Goal: Task Accomplishment & Management: Complete application form

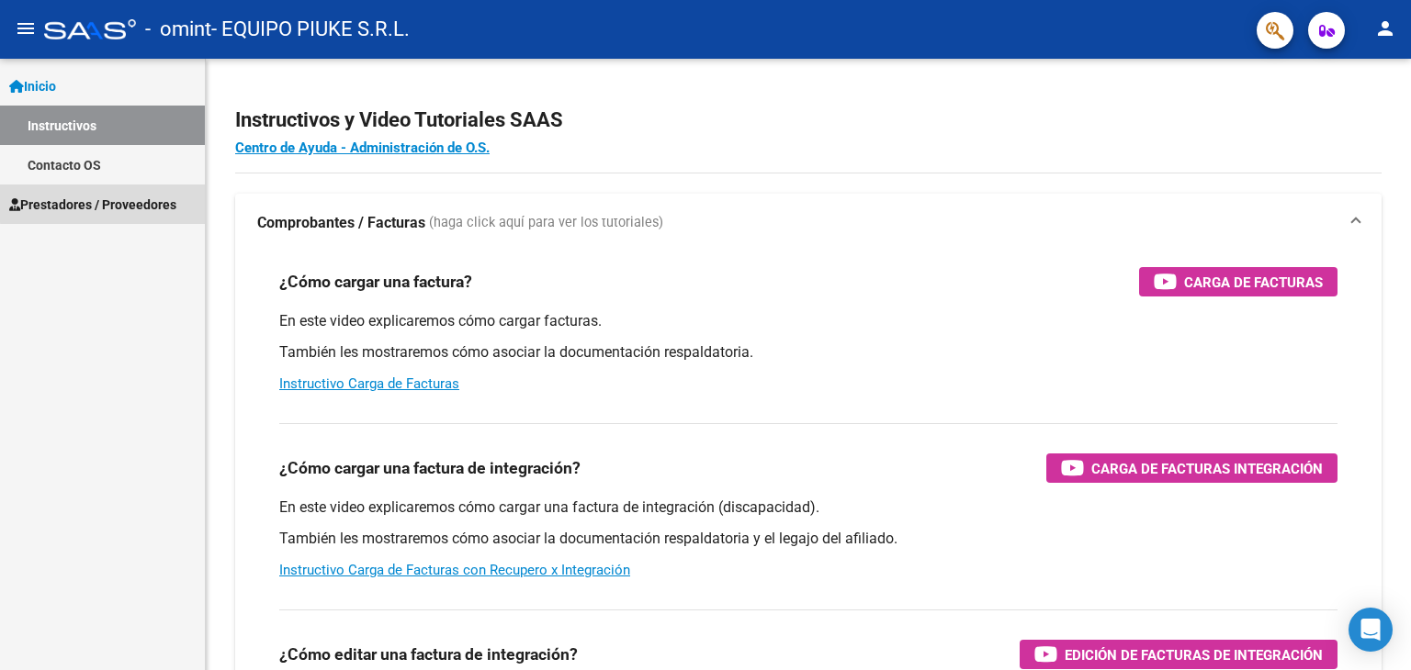
click at [111, 203] on span "Prestadores / Proveedores" at bounding box center [92, 205] width 167 height 20
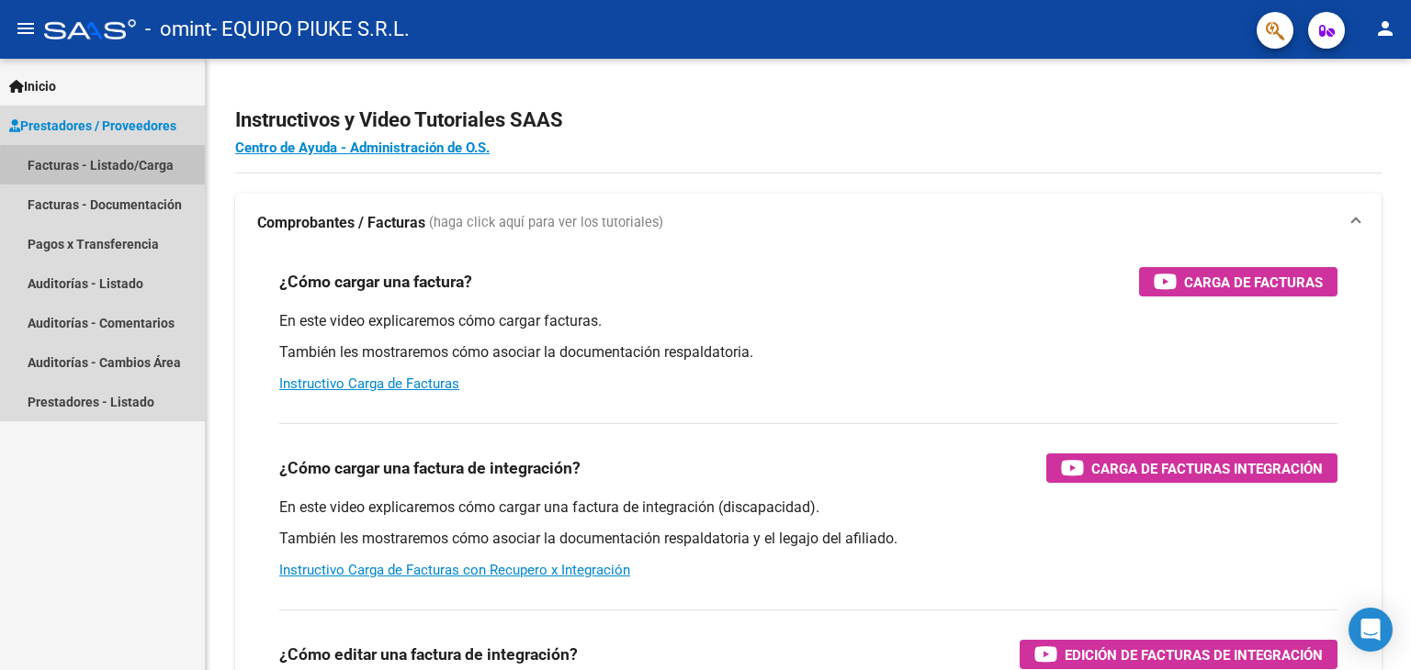
click at [166, 165] on link "Facturas - Listado/Carga" at bounding box center [102, 164] width 205 height 39
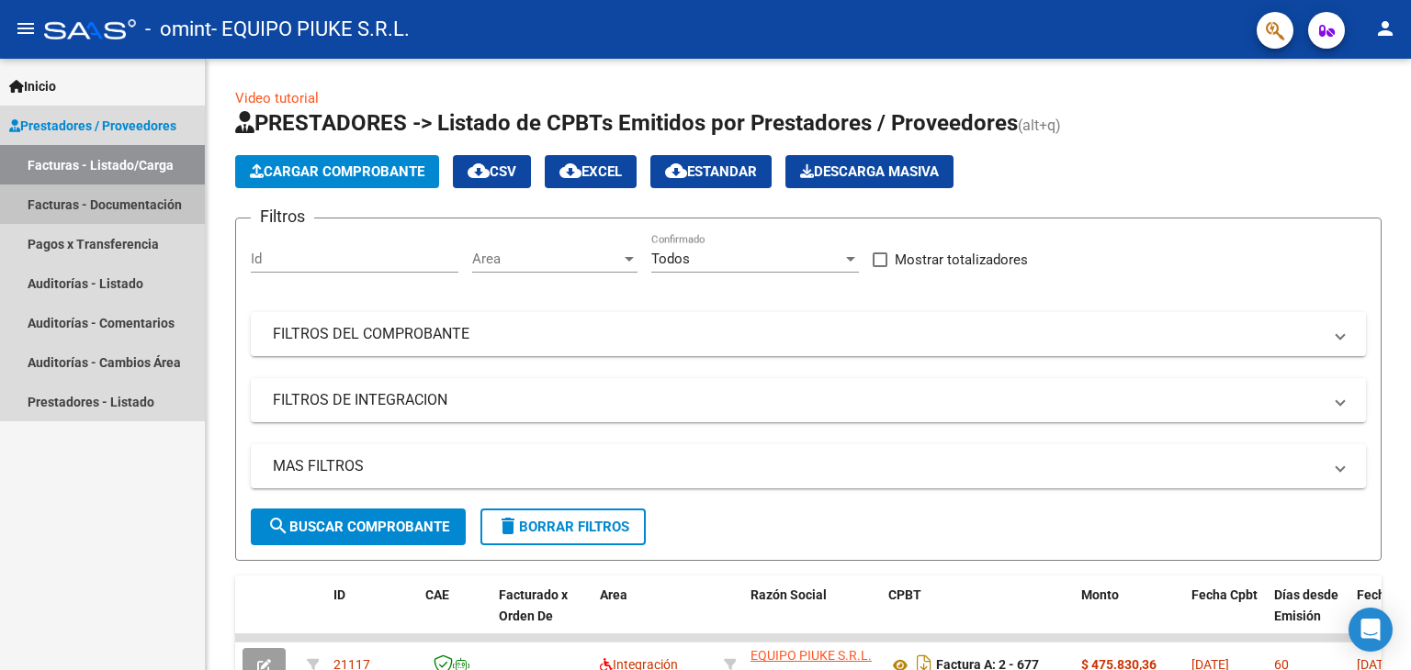
click at [149, 206] on link "Facturas - Documentación" at bounding box center [102, 204] width 205 height 39
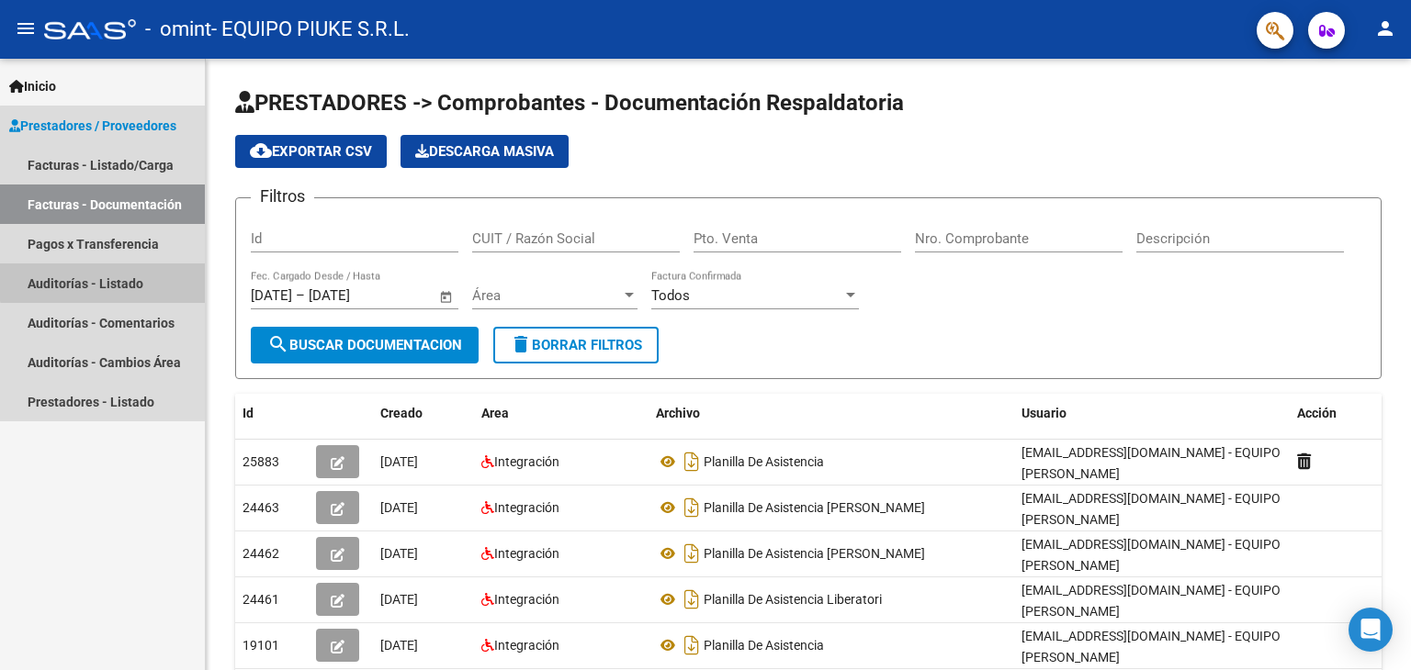
click at [130, 280] on link "Auditorías - Listado" at bounding box center [102, 283] width 205 height 39
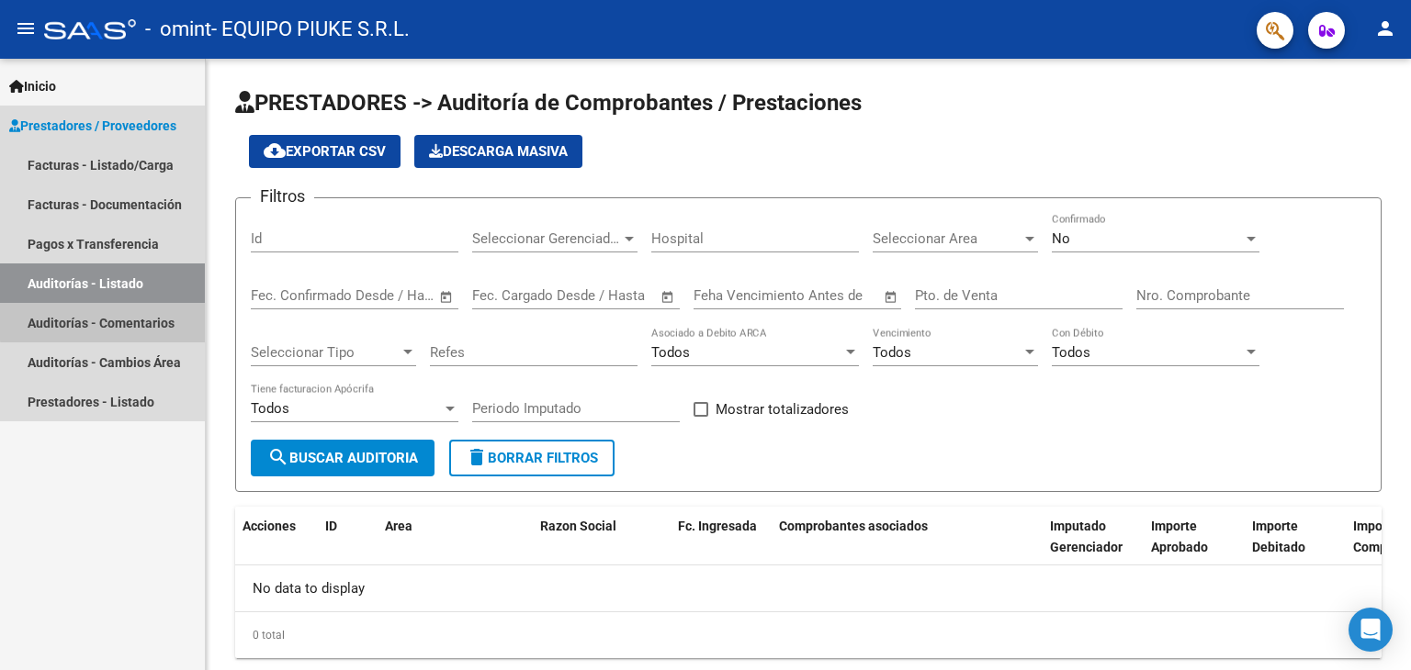
click at [123, 321] on link "Auditorías - Comentarios" at bounding box center [102, 322] width 205 height 39
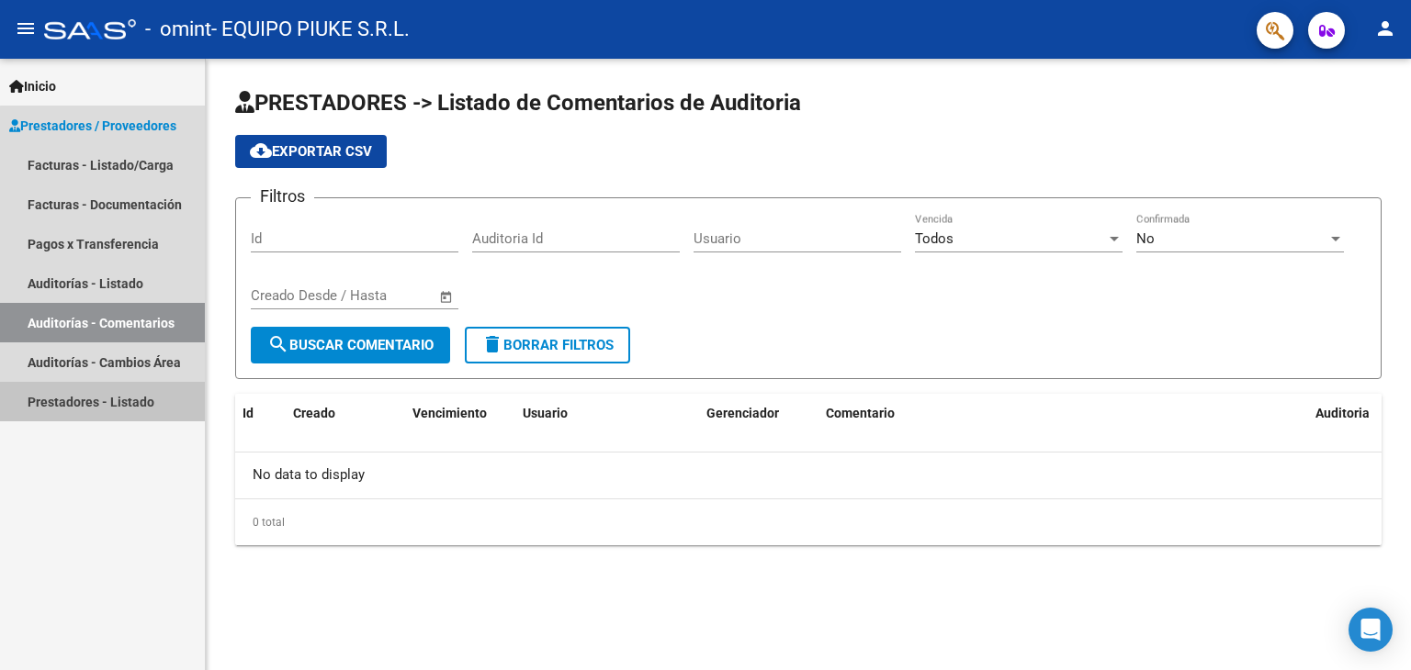
click at [118, 397] on link "Prestadores - Listado" at bounding box center [102, 401] width 205 height 39
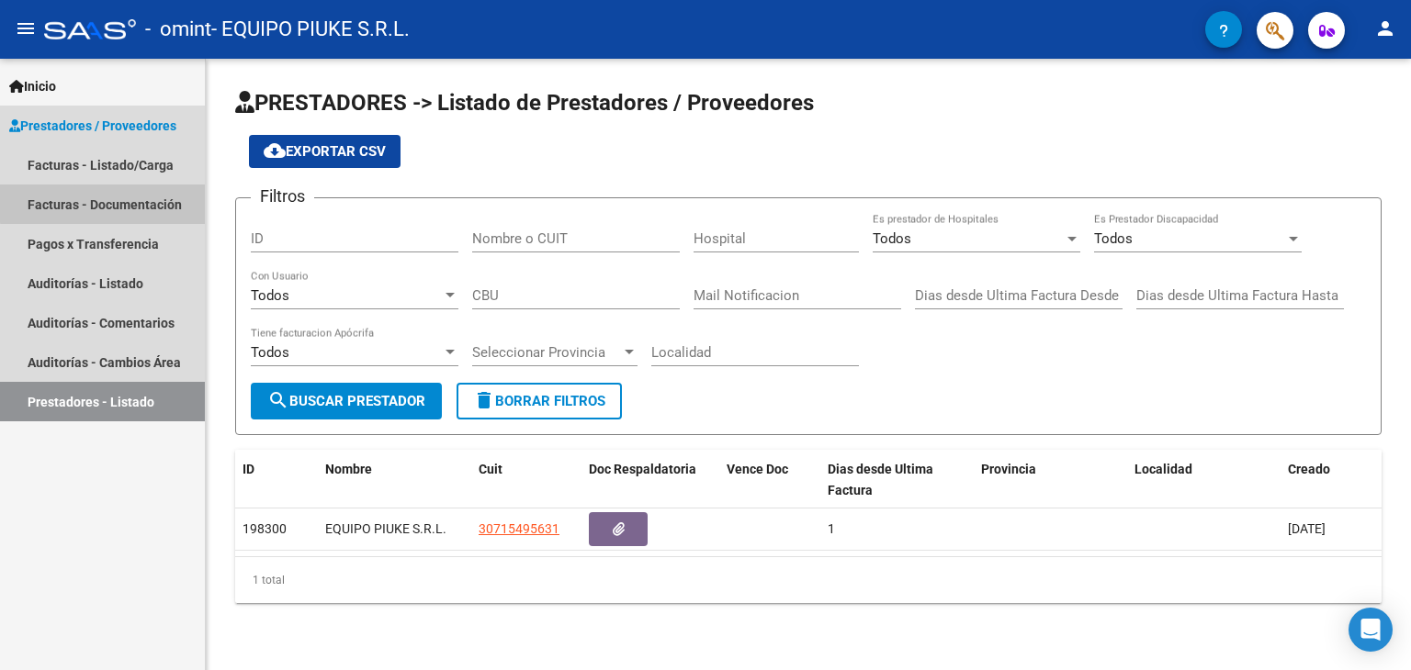
click at [112, 203] on link "Facturas - Documentación" at bounding box center [102, 204] width 205 height 39
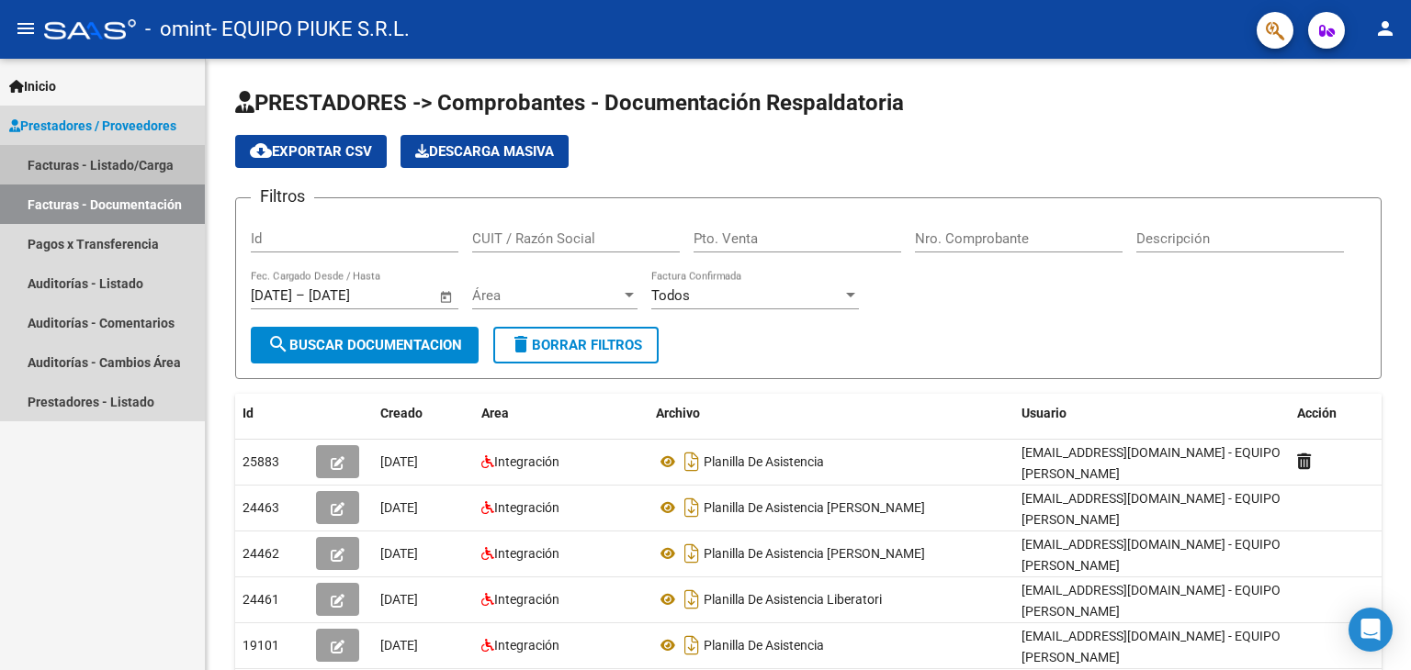
click at [110, 164] on link "Facturas - Listado/Carga" at bounding box center [102, 164] width 205 height 39
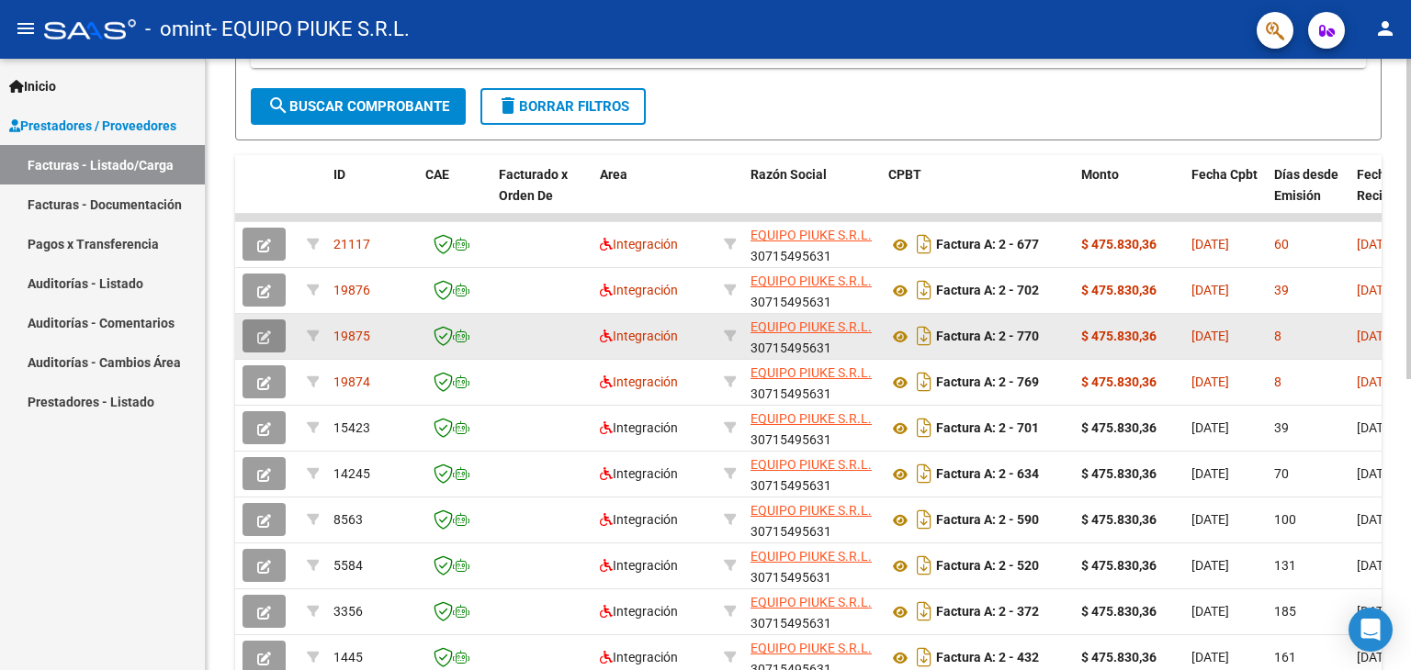
click at [263, 332] on icon "button" at bounding box center [264, 338] width 14 height 14
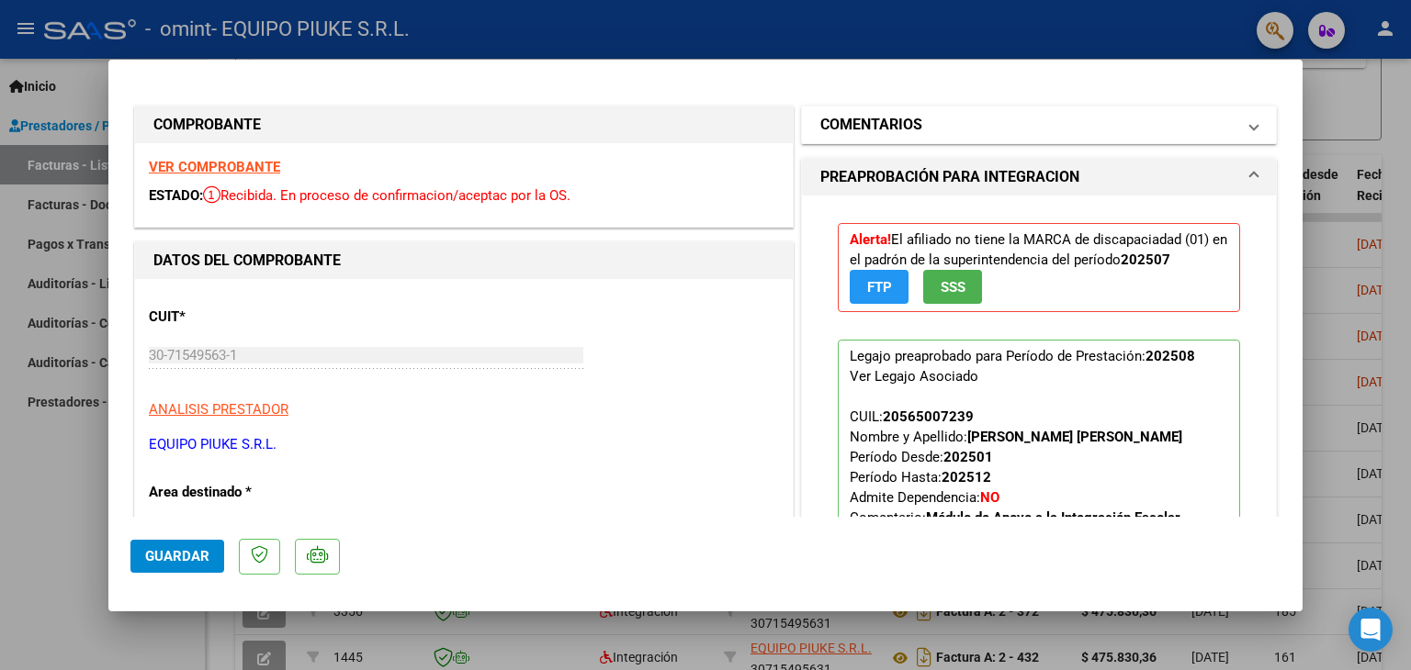
click at [1250, 129] on span at bounding box center [1253, 125] width 7 height 22
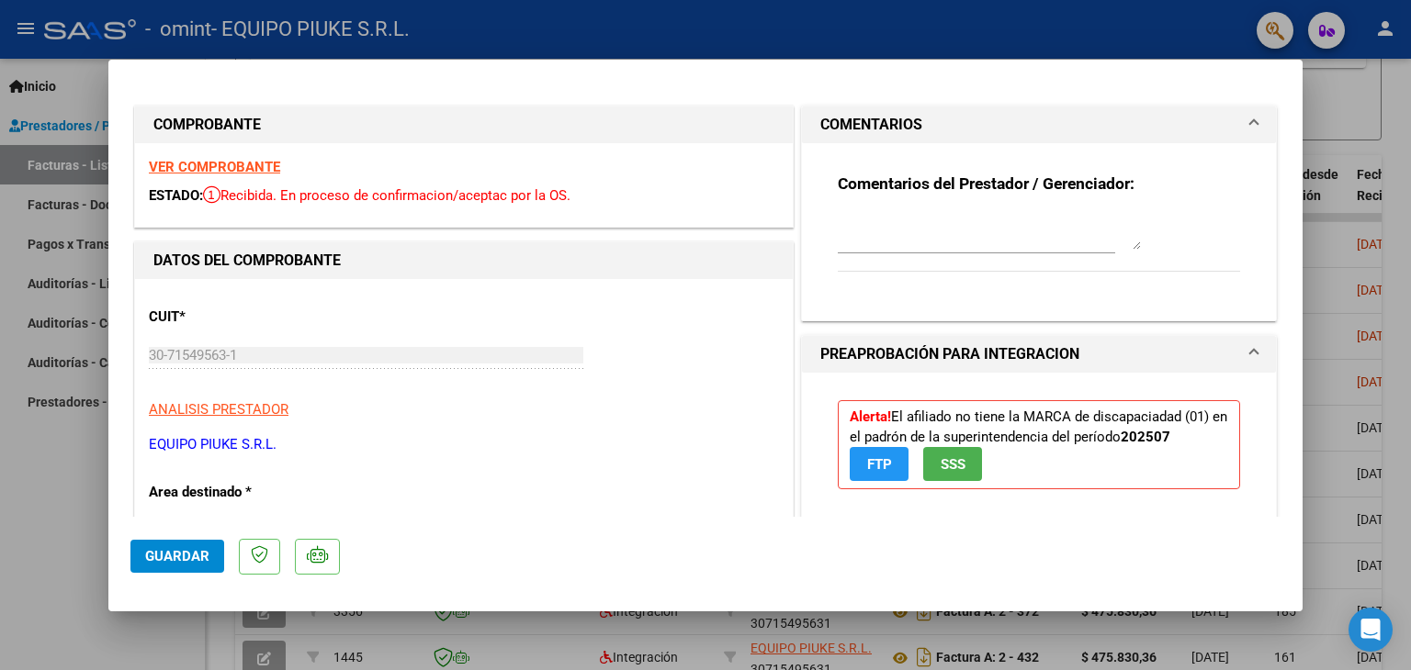
click at [1250, 129] on span at bounding box center [1253, 125] width 7 height 22
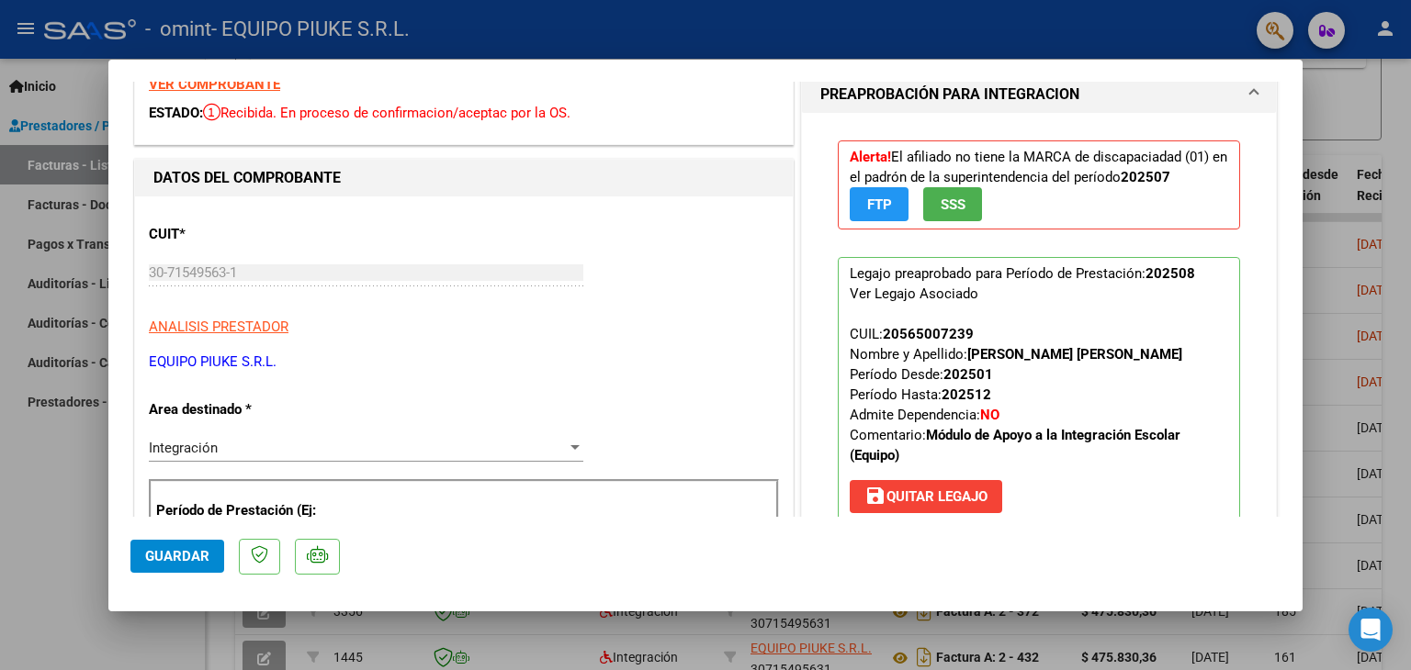
scroll to position [81, 0]
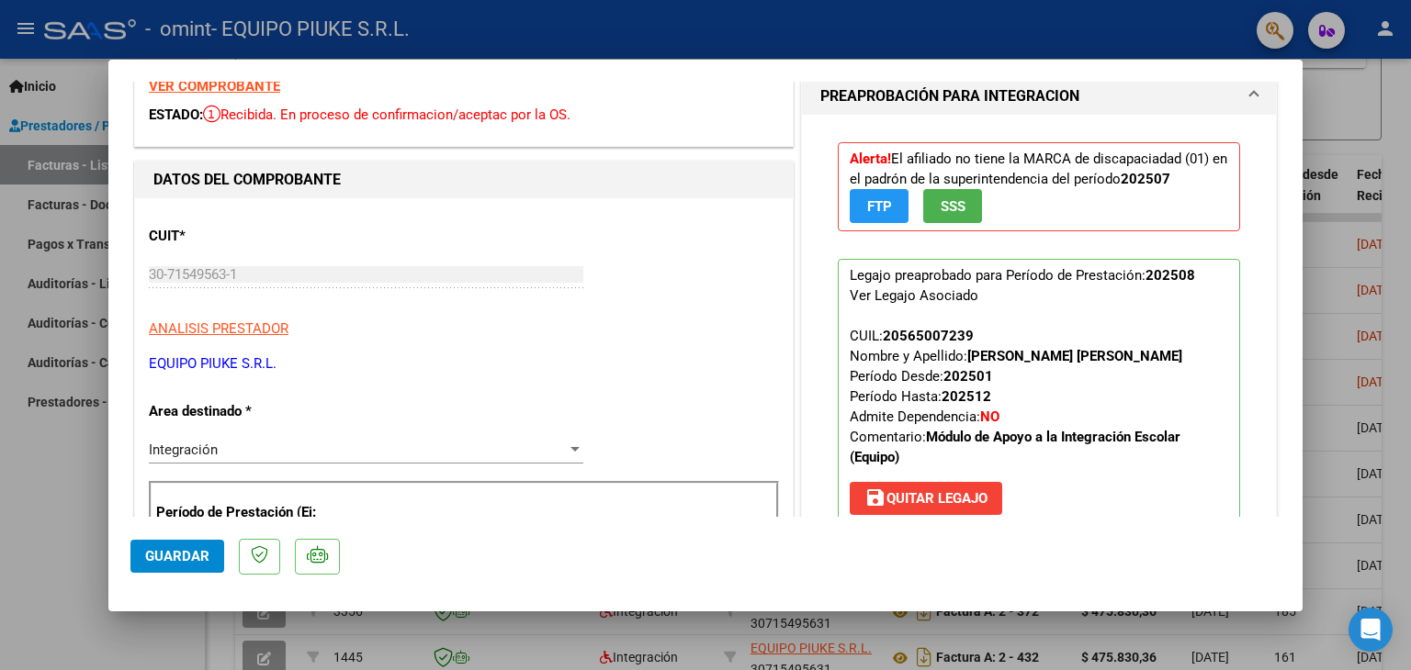
click at [1328, 383] on div at bounding box center [705, 335] width 1411 height 670
type input "$ 0,00"
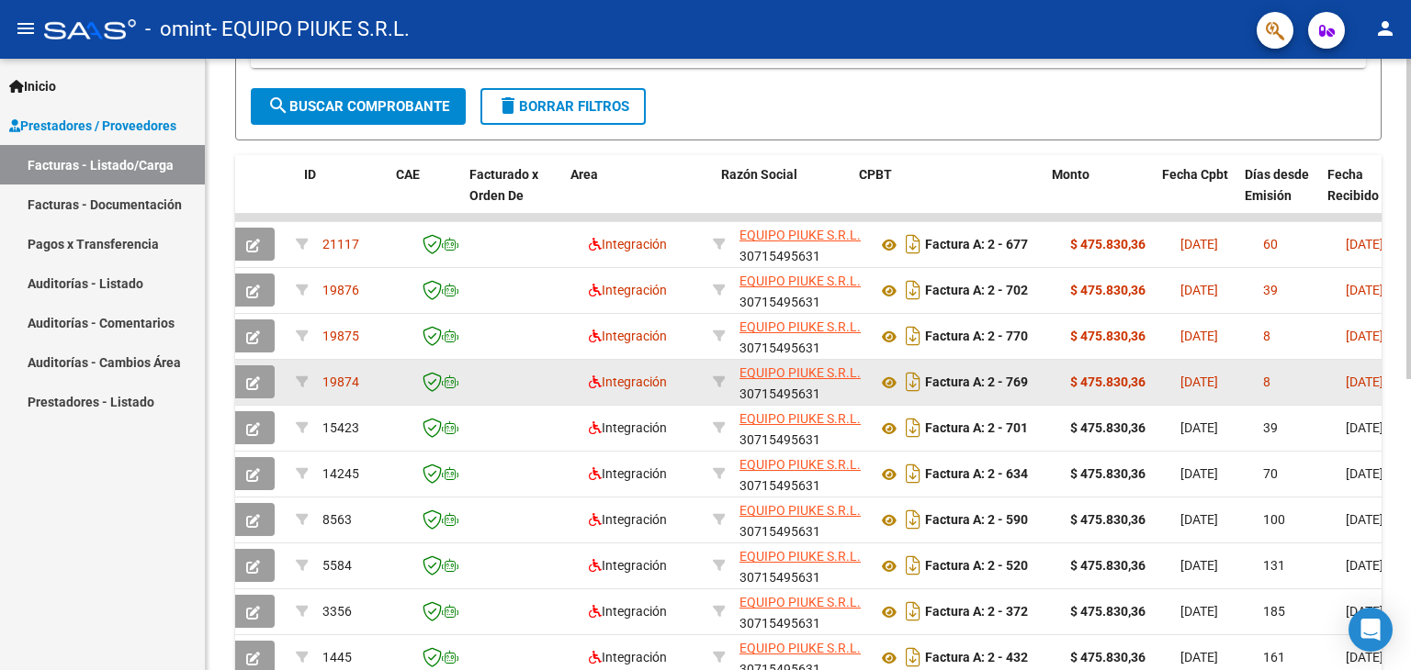
scroll to position [0, 0]
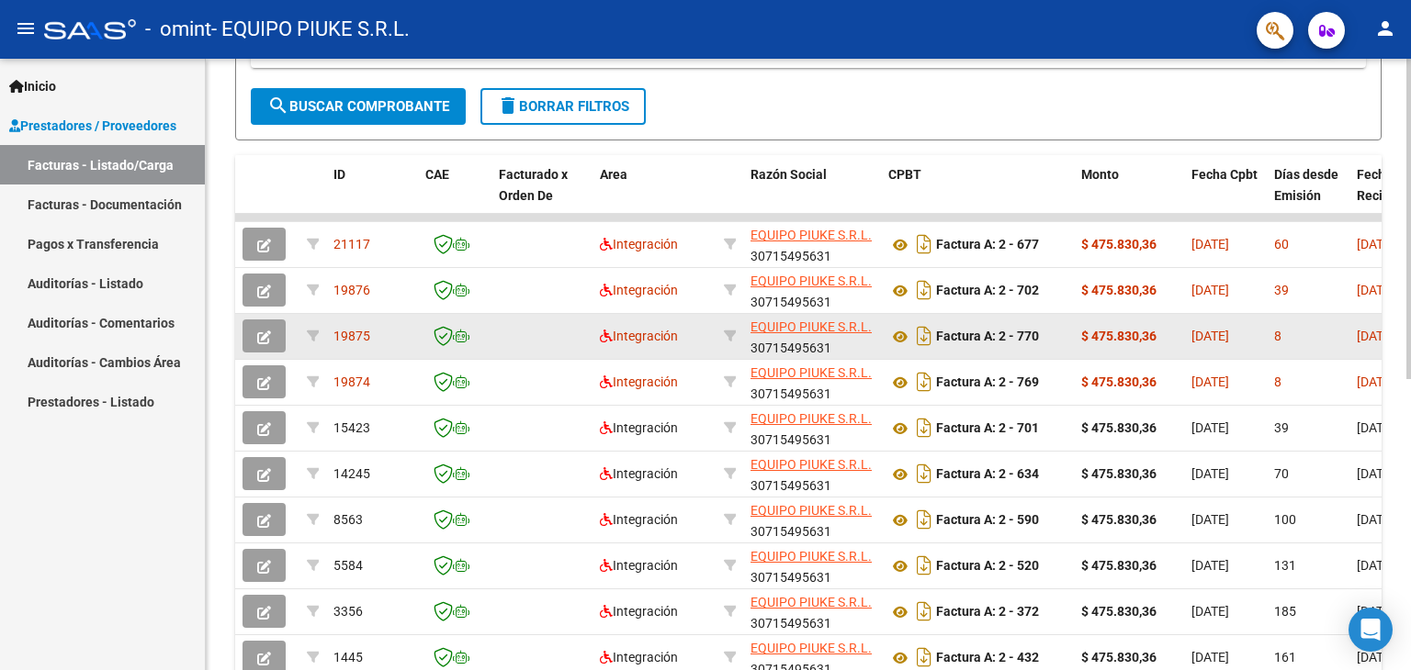
click at [269, 332] on icon "button" at bounding box center [264, 338] width 14 height 14
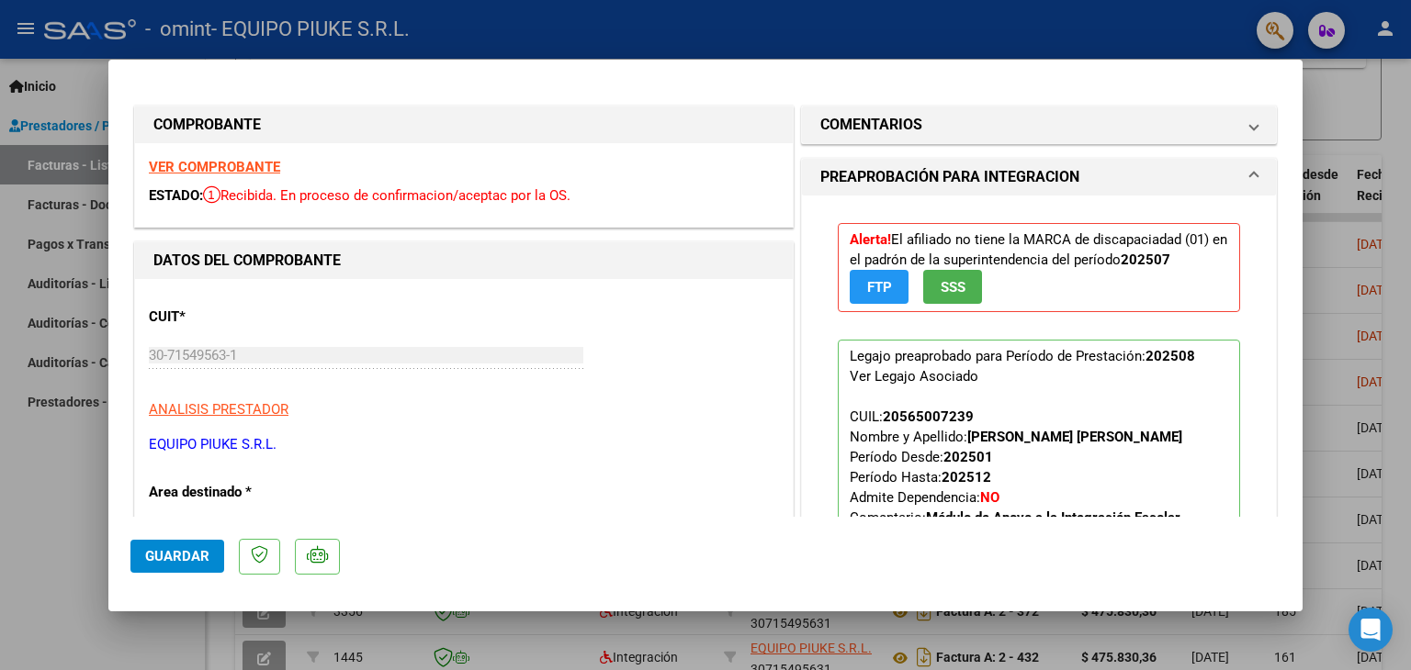
click at [1322, 335] on div at bounding box center [705, 335] width 1411 height 670
type input "$ 0,00"
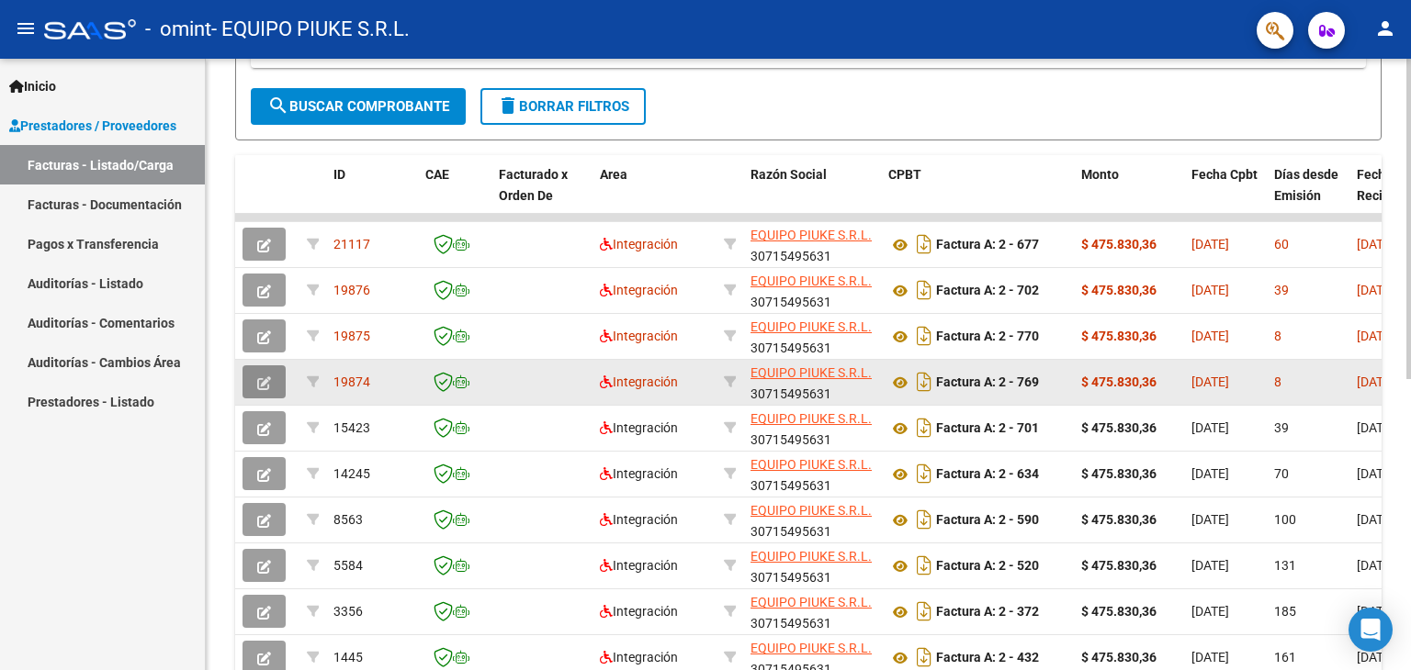
click at [257, 379] on icon "button" at bounding box center [264, 384] width 14 height 14
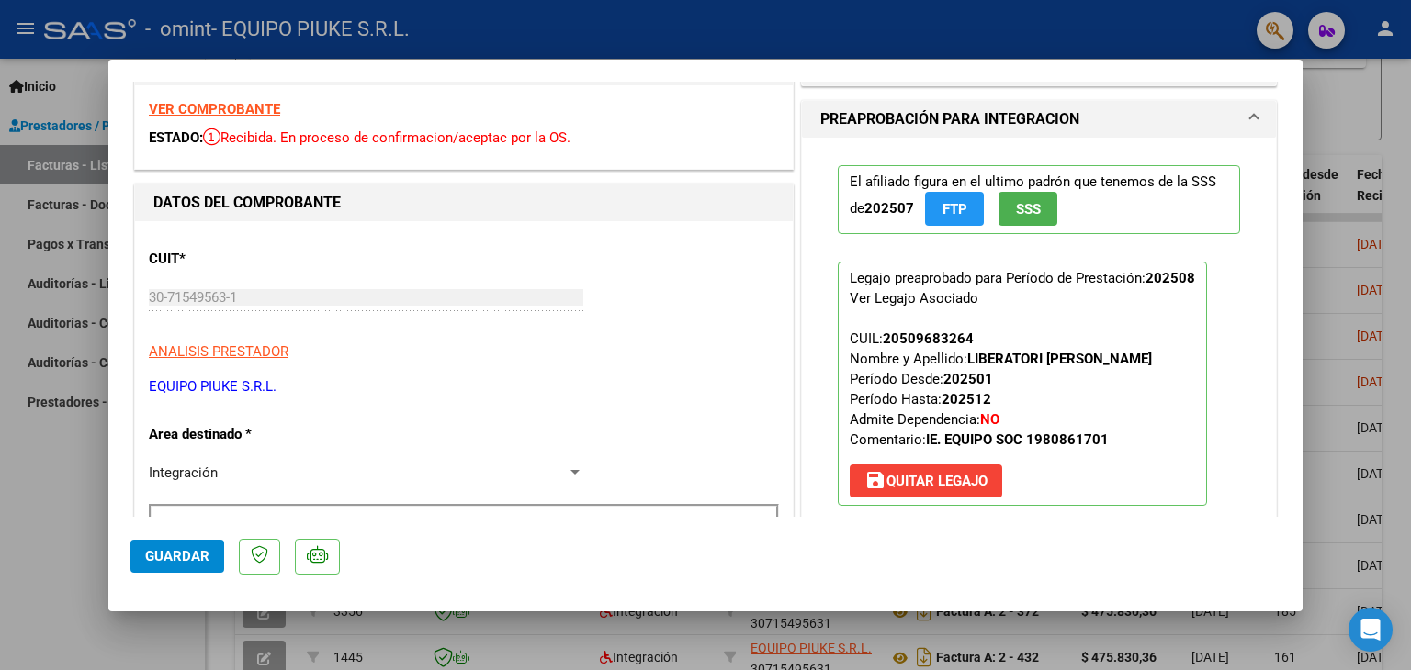
scroll to position [61, 0]
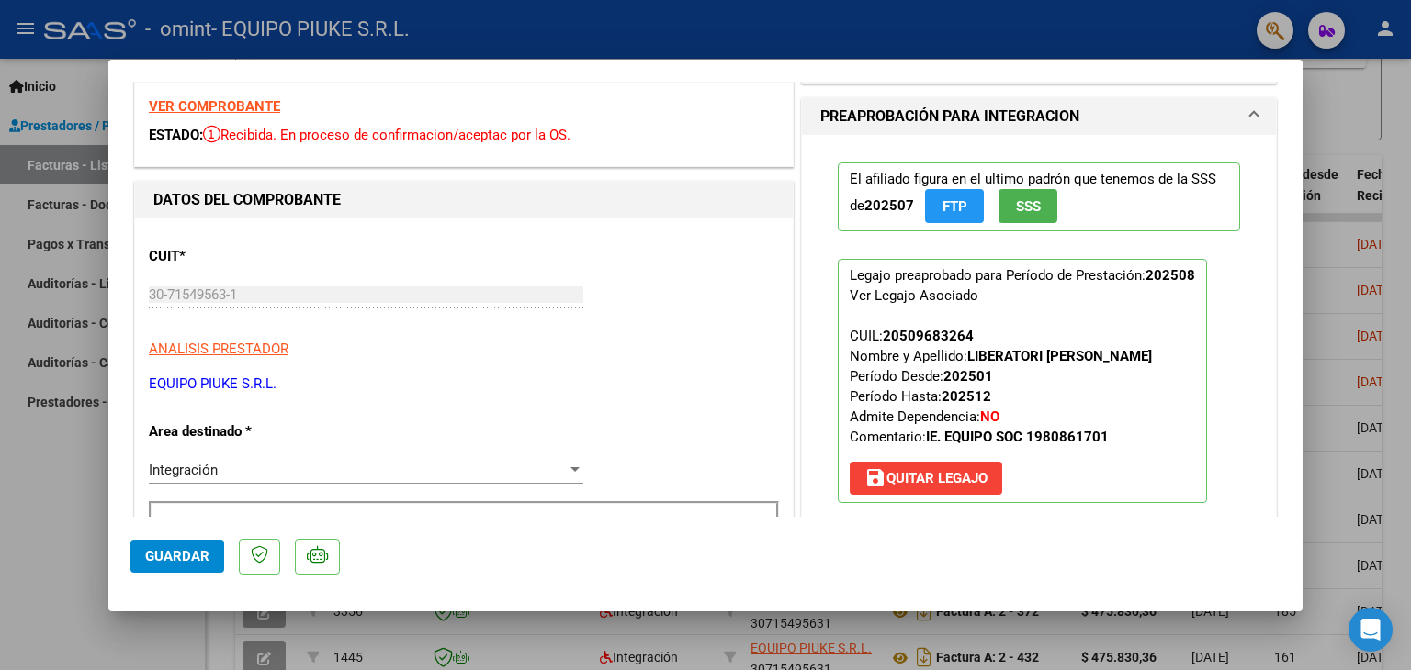
click at [1019, 212] on span "SSS" at bounding box center [1028, 206] width 25 height 17
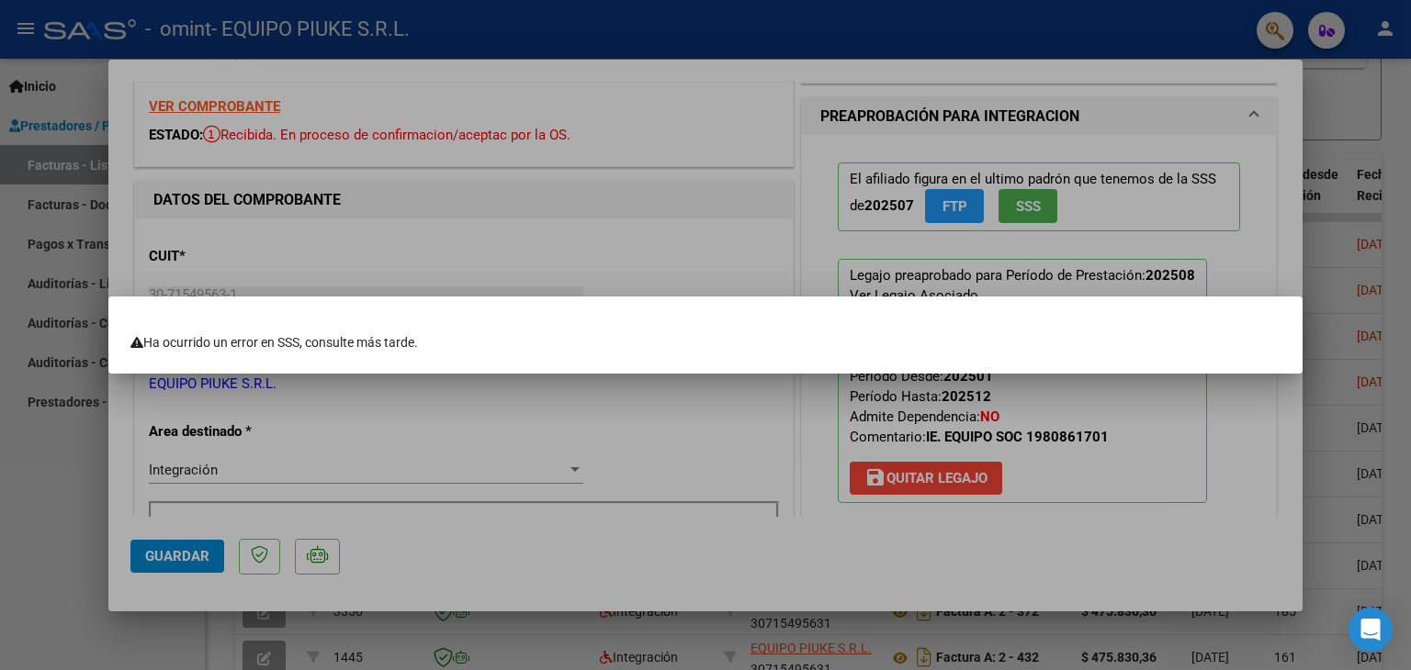
click at [1116, 242] on div at bounding box center [705, 335] width 1411 height 670
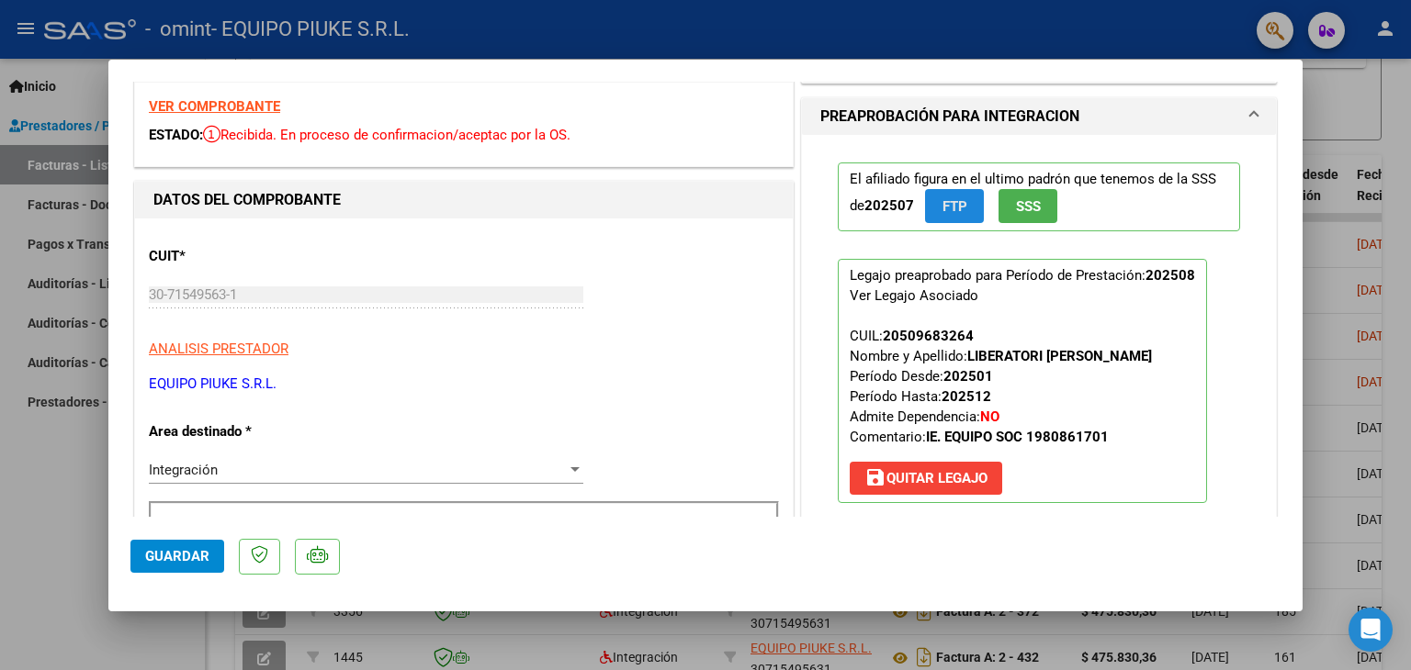
click at [944, 210] on span "FTP" at bounding box center [954, 206] width 25 height 17
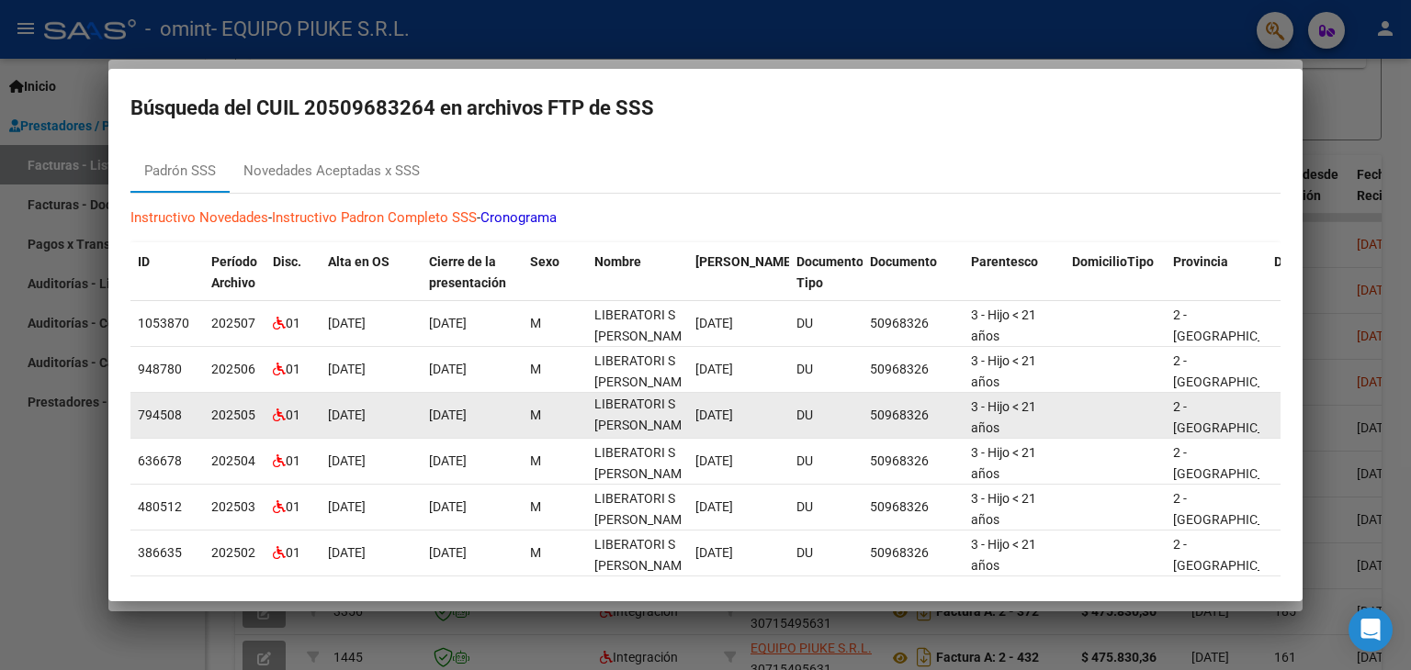
scroll to position [0, 0]
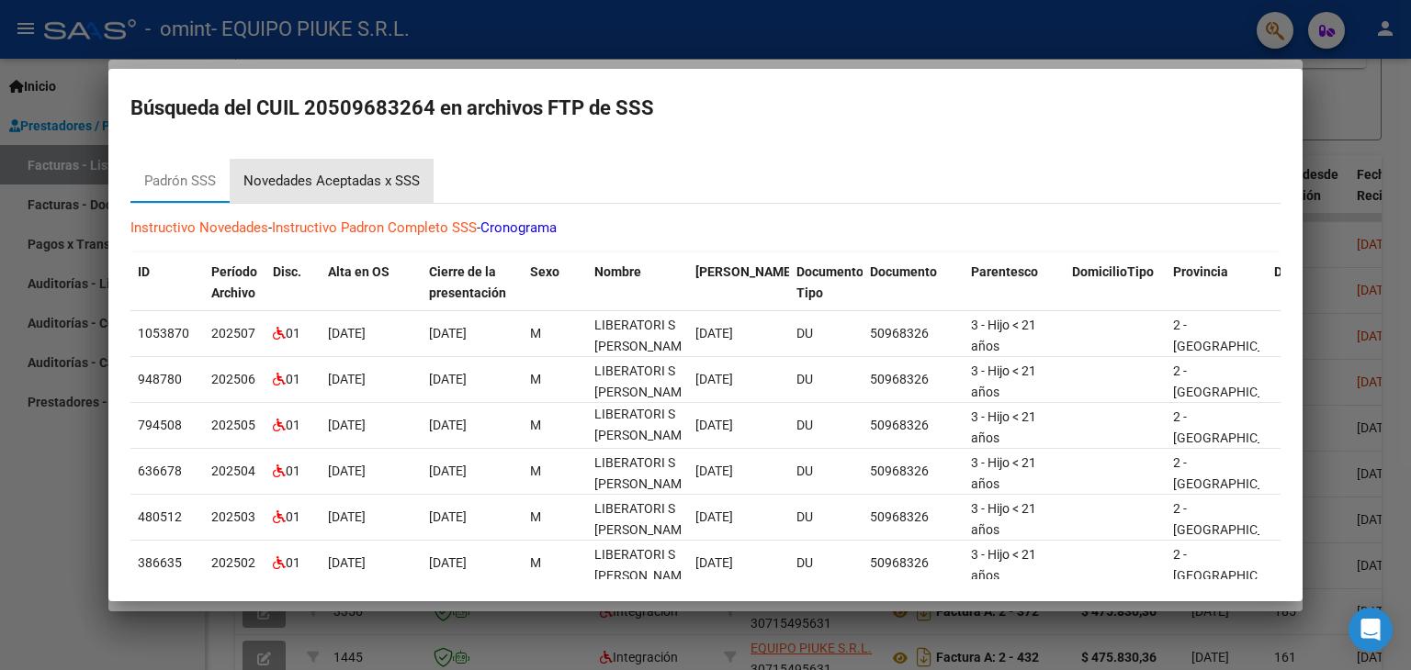
click at [394, 178] on div "Novedades Aceptadas x SSS" at bounding box center [331, 181] width 176 height 21
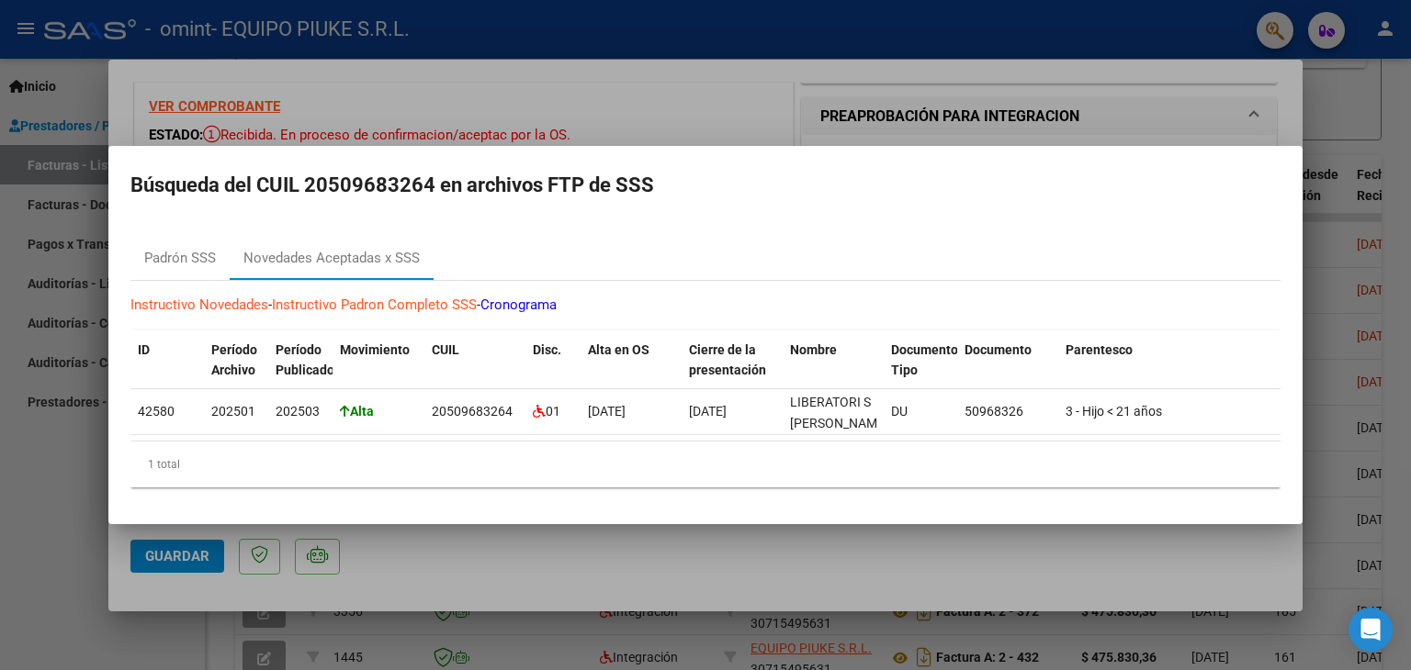
click at [757, 115] on div at bounding box center [705, 335] width 1411 height 670
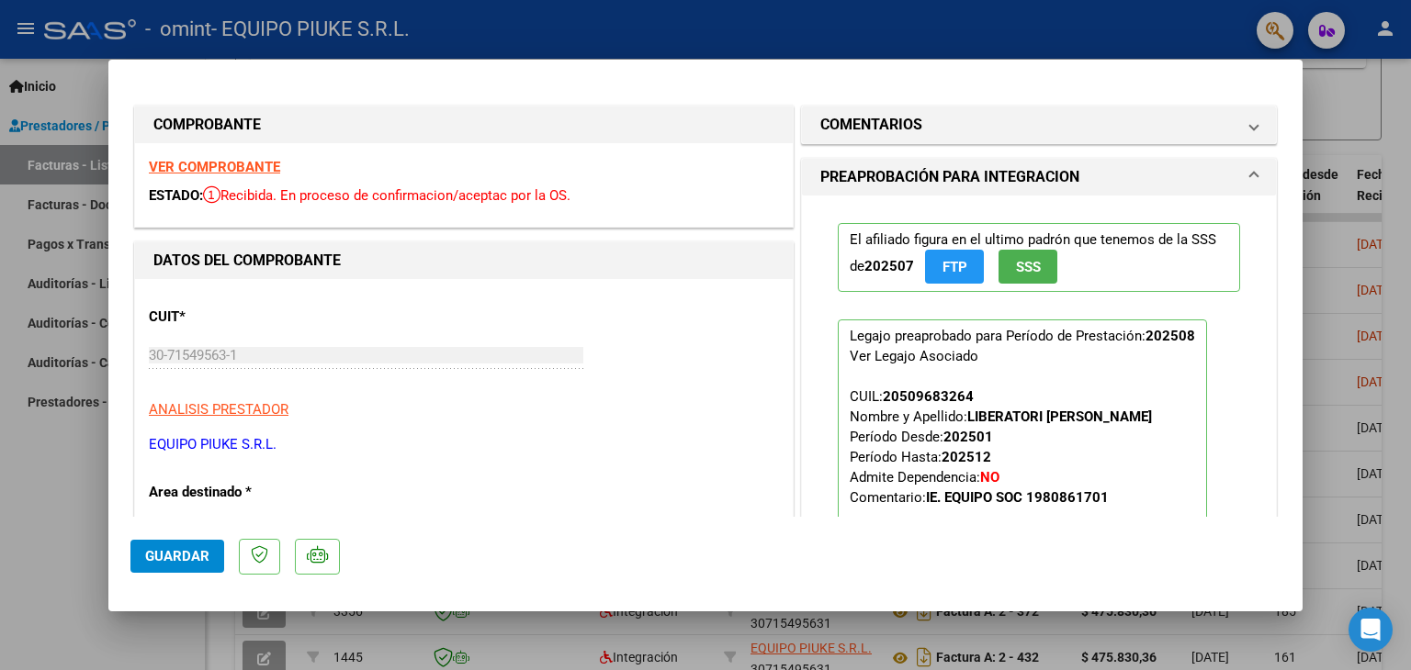
click at [1347, 104] on div at bounding box center [705, 335] width 1411 height 670
type input "$ 0,00"
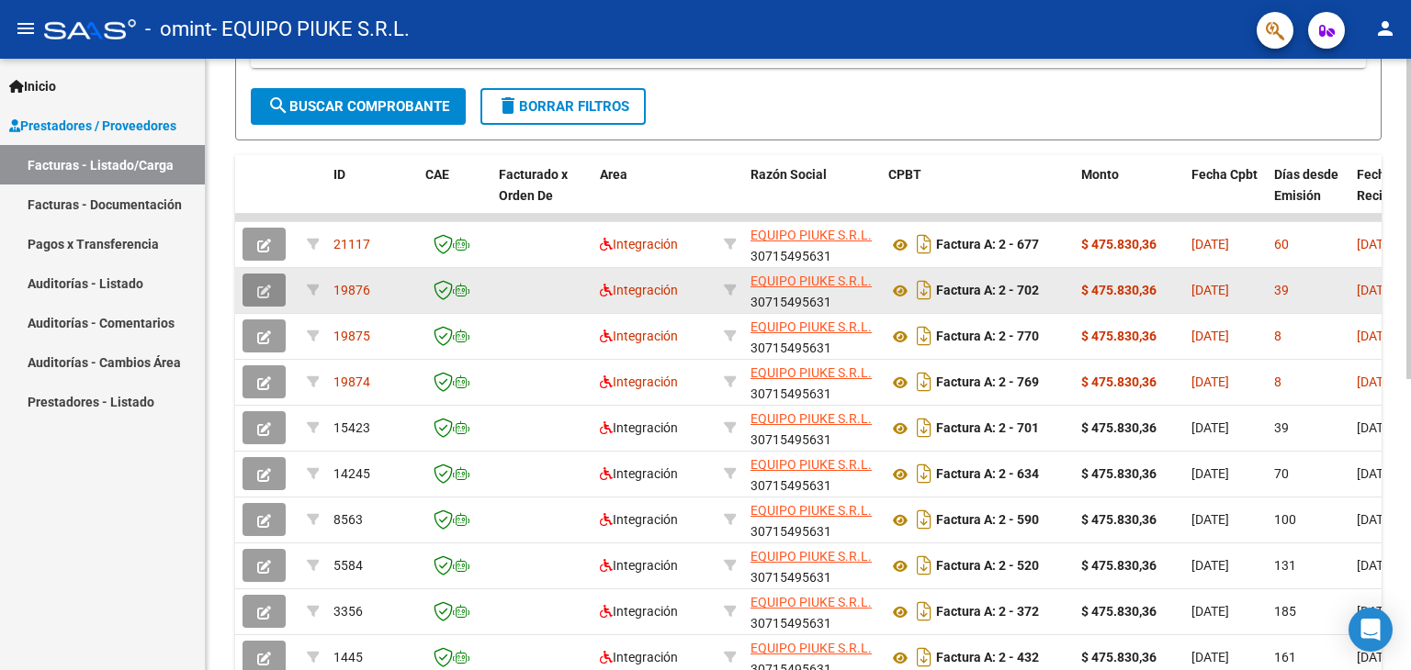
click at [258, 286] on icon "button" at bounding box center [264, 292] width 14 height 14
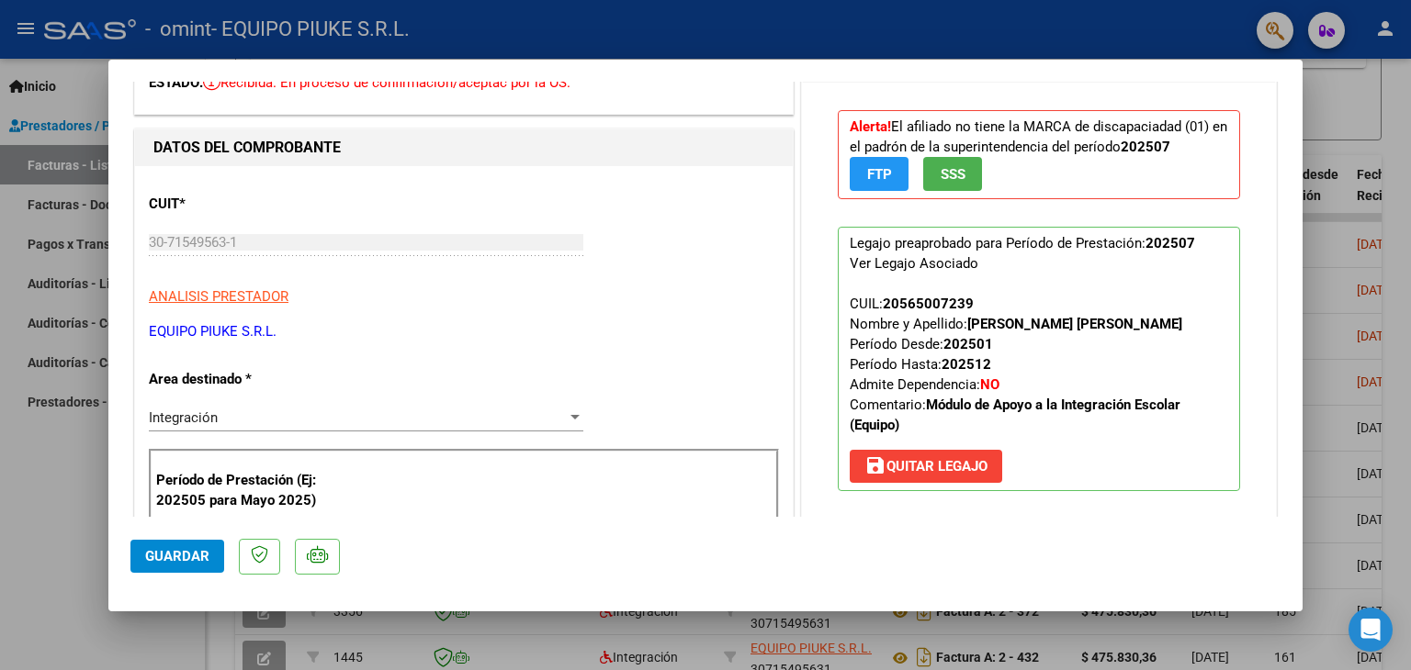
scroll to position [123, 0]
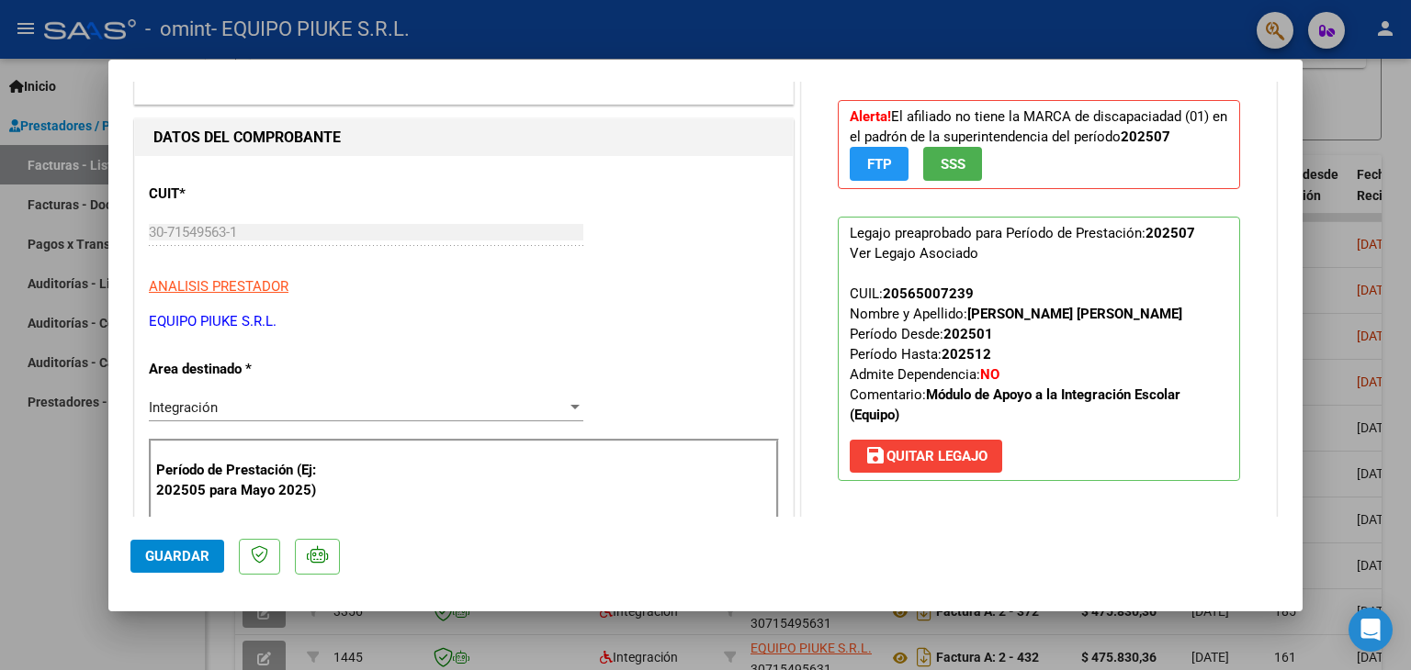
drag, startPoint x: 1074, startPoint y: 556, endPoint x: 1175, endPoint y: 545, distance: 101.6
click at [1175, 545] on mat-dialog-actions "Guardar" at bounding box center [705, 553] width 1150 height 73
click at [1326, 243] on div at bounding box center [705, 335] width 1411 height 670
type input "$ 0,00"
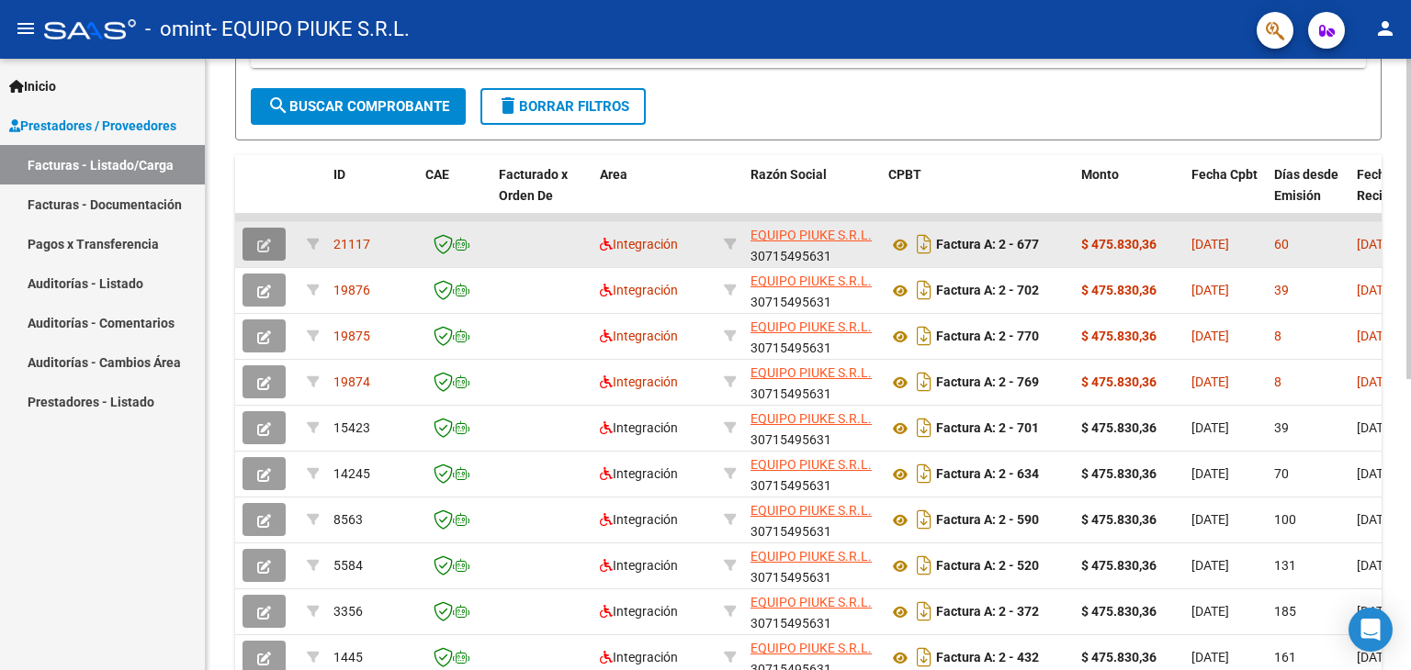
click at [264, 236] on span "button" at bounding box center [264, 244] width 14 height 17
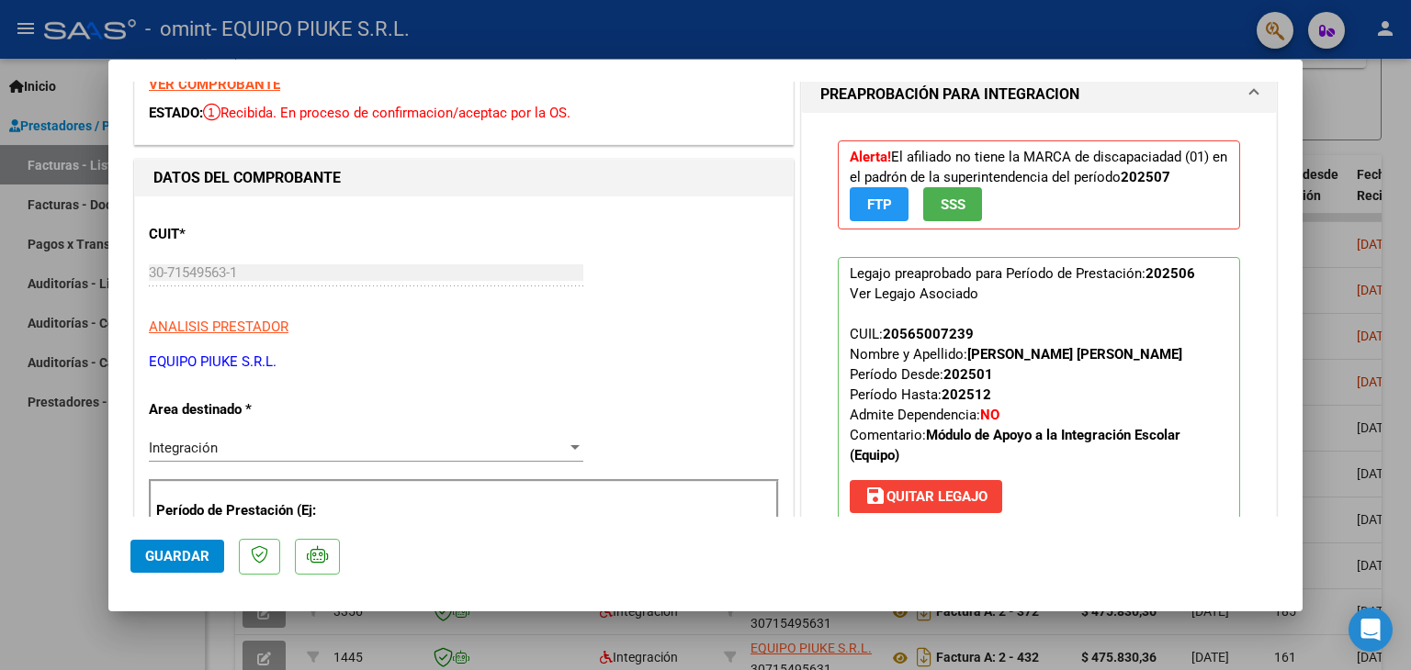
scroll to position [81, 0]
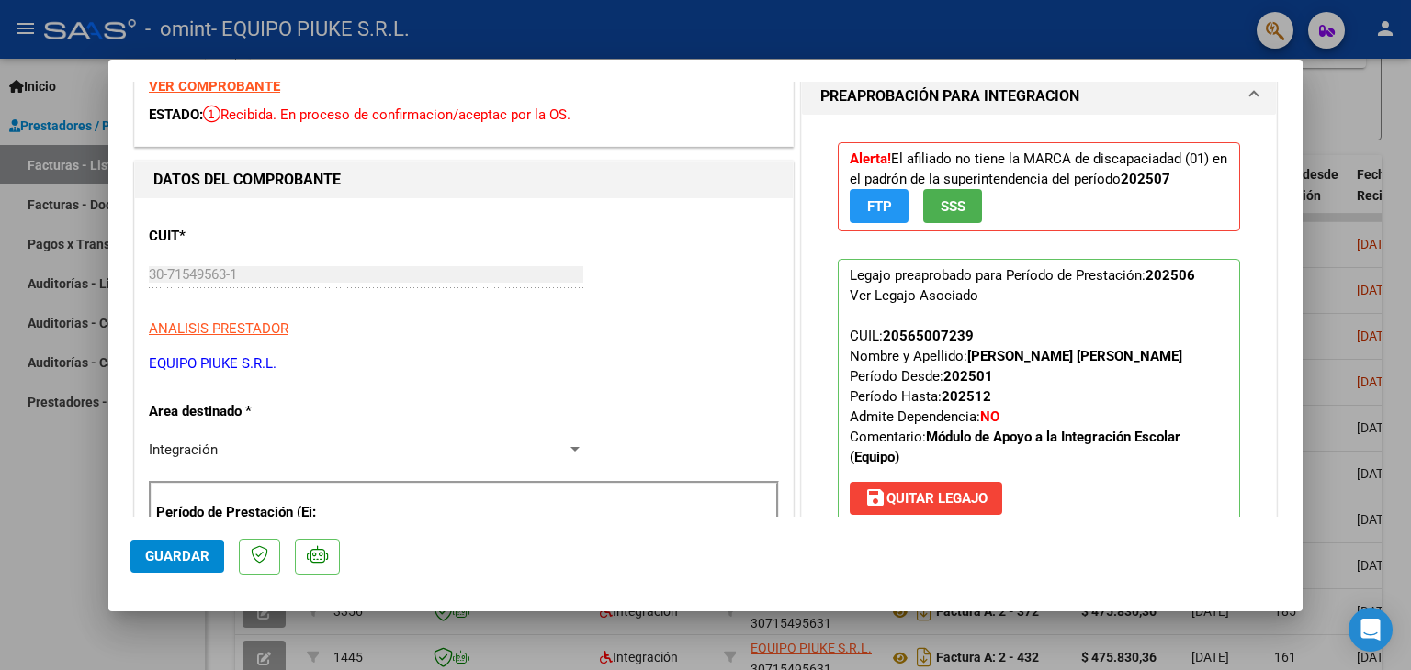
click at [1355, 106] on div at bounding box center [705, 335] width 1411 height 670
type input "$ 0,00"
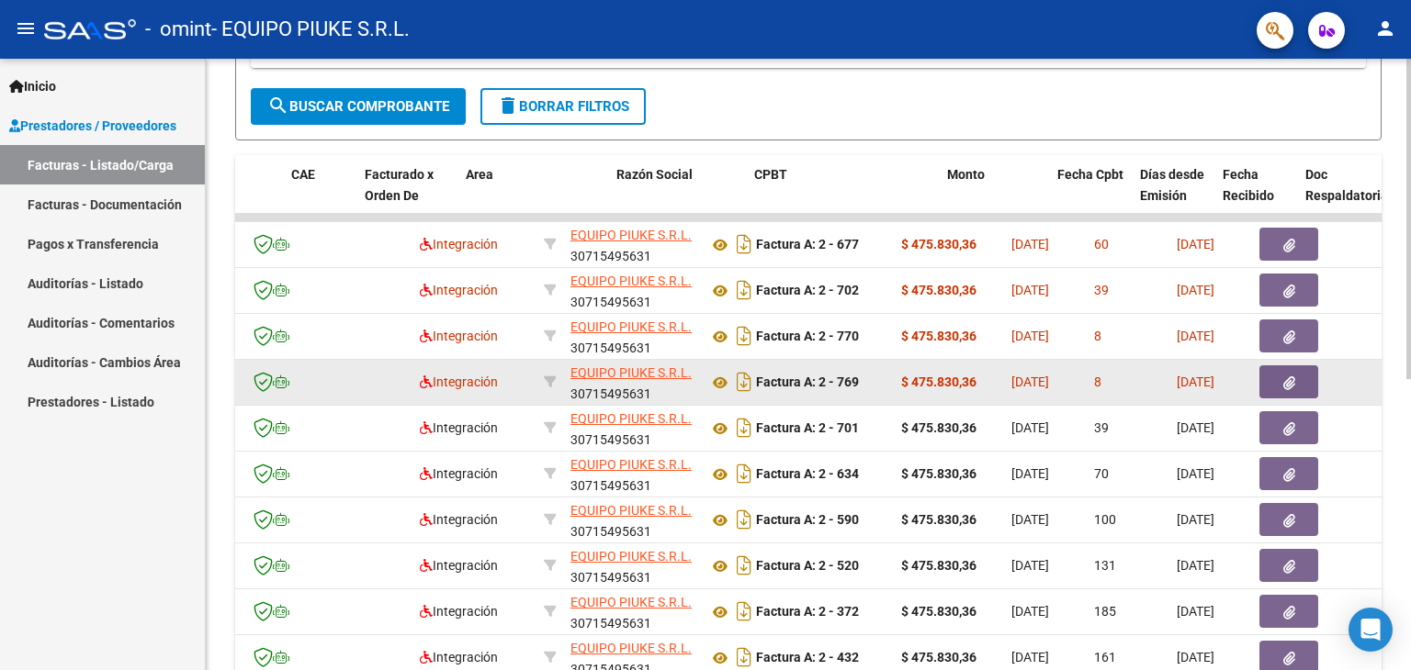
scroll to position [0, 0]
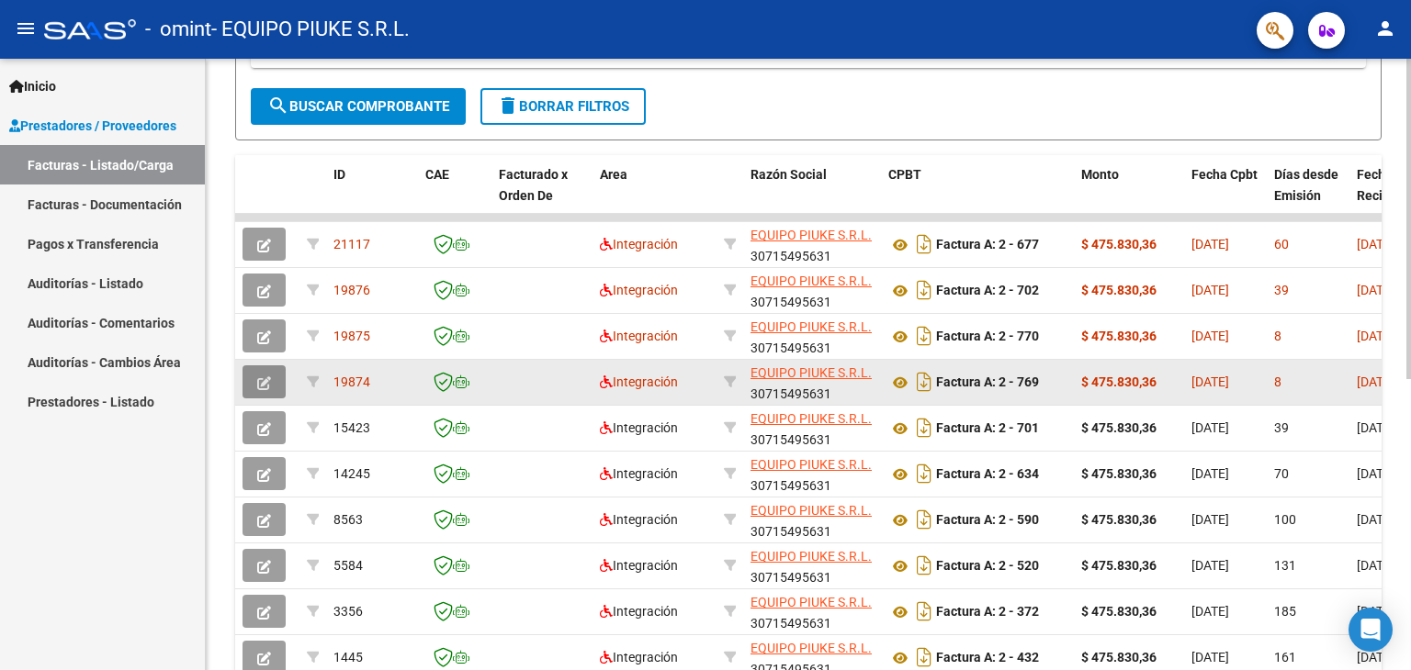
click at [260, 378] on icon "button" at bounding box center [264, 384] width 14 height 14
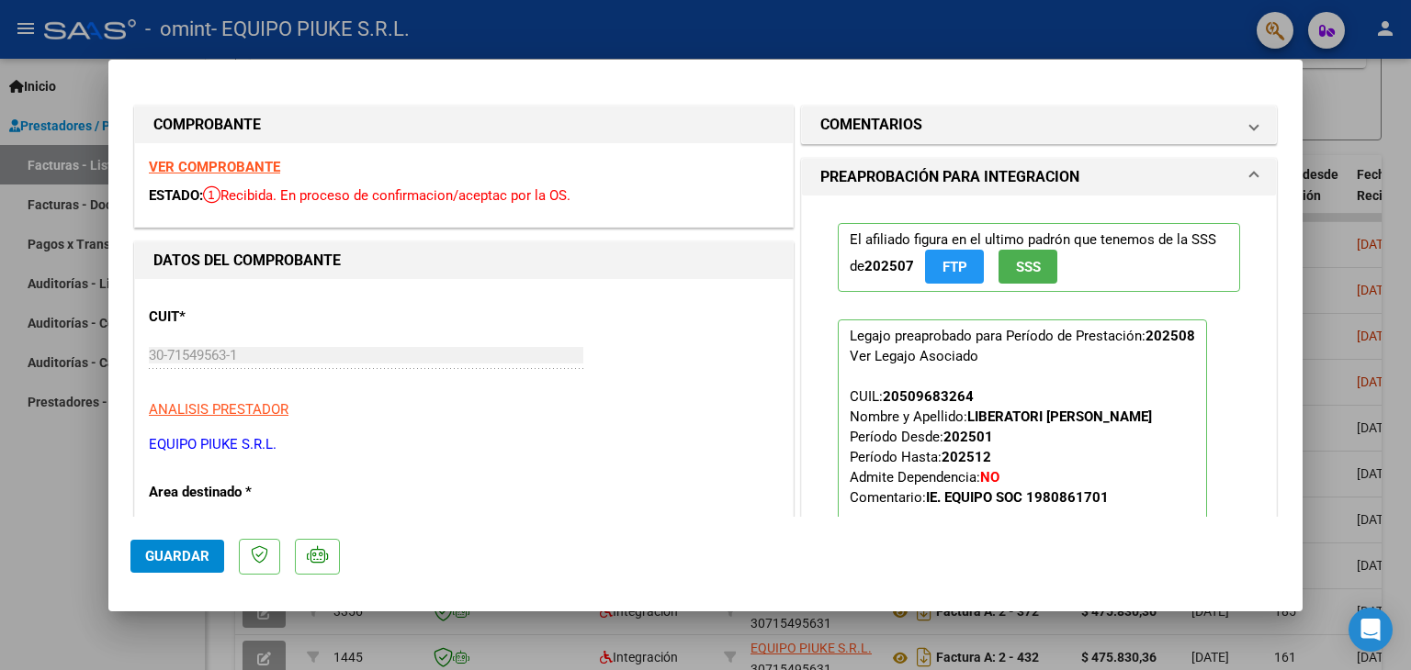
click at [1308, 266] on div at bounding box center [705, 335] width 1411 height 670
type input "$ 0,00"
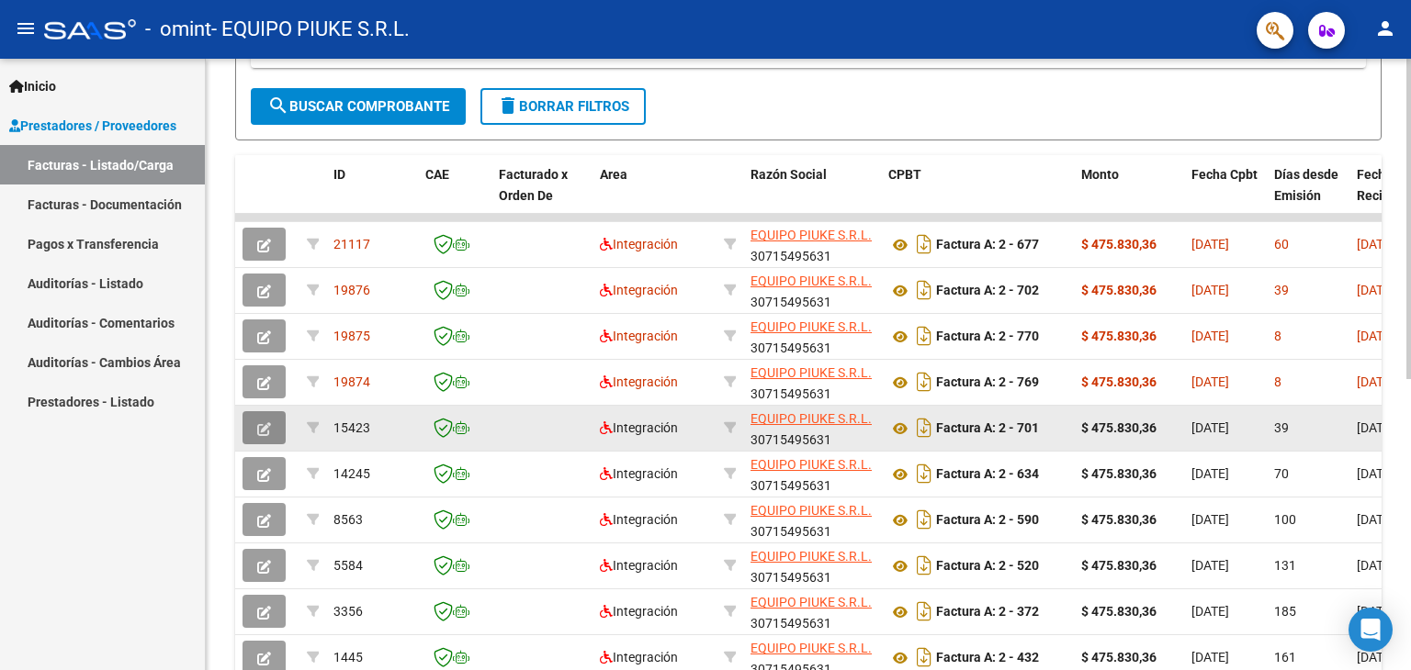
click at [265, 428] on icon "button" at bounding box center [264, 429] width 14 height 14
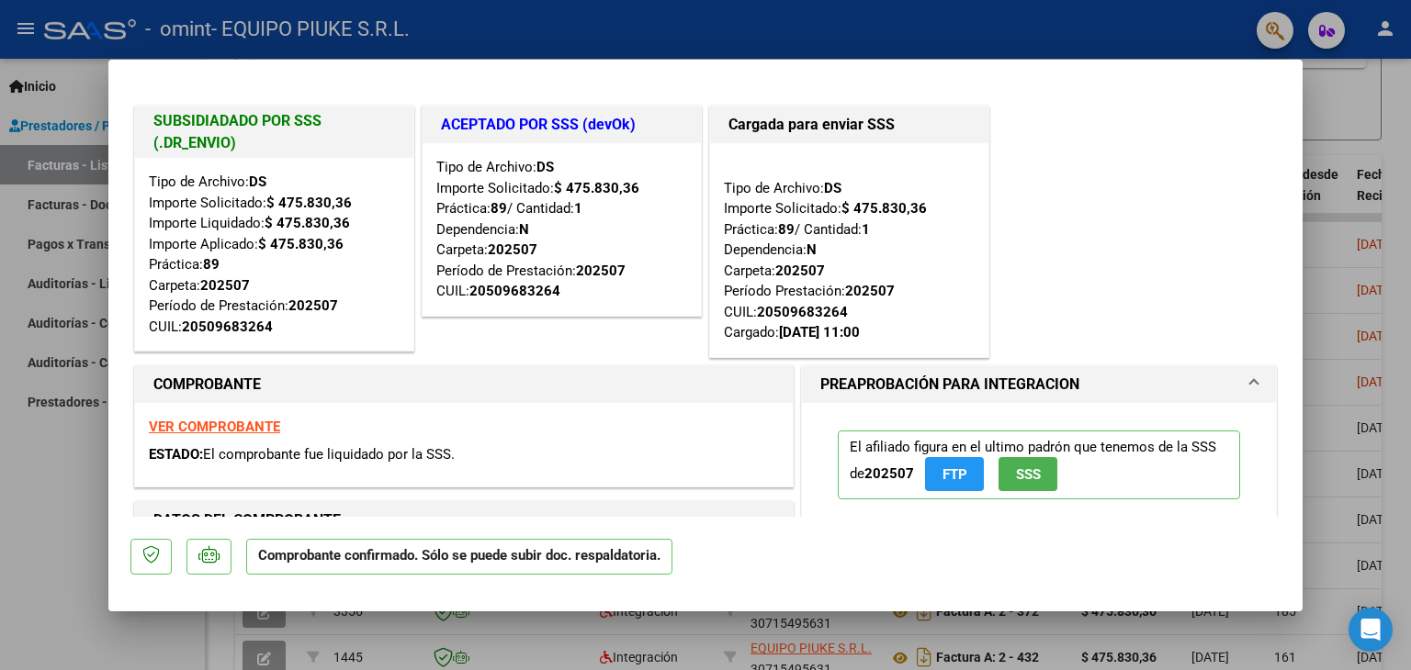
click at [1351, 102] on div at bounding box center [705, 335] width 1411 height 670
type input "$ 0,00"
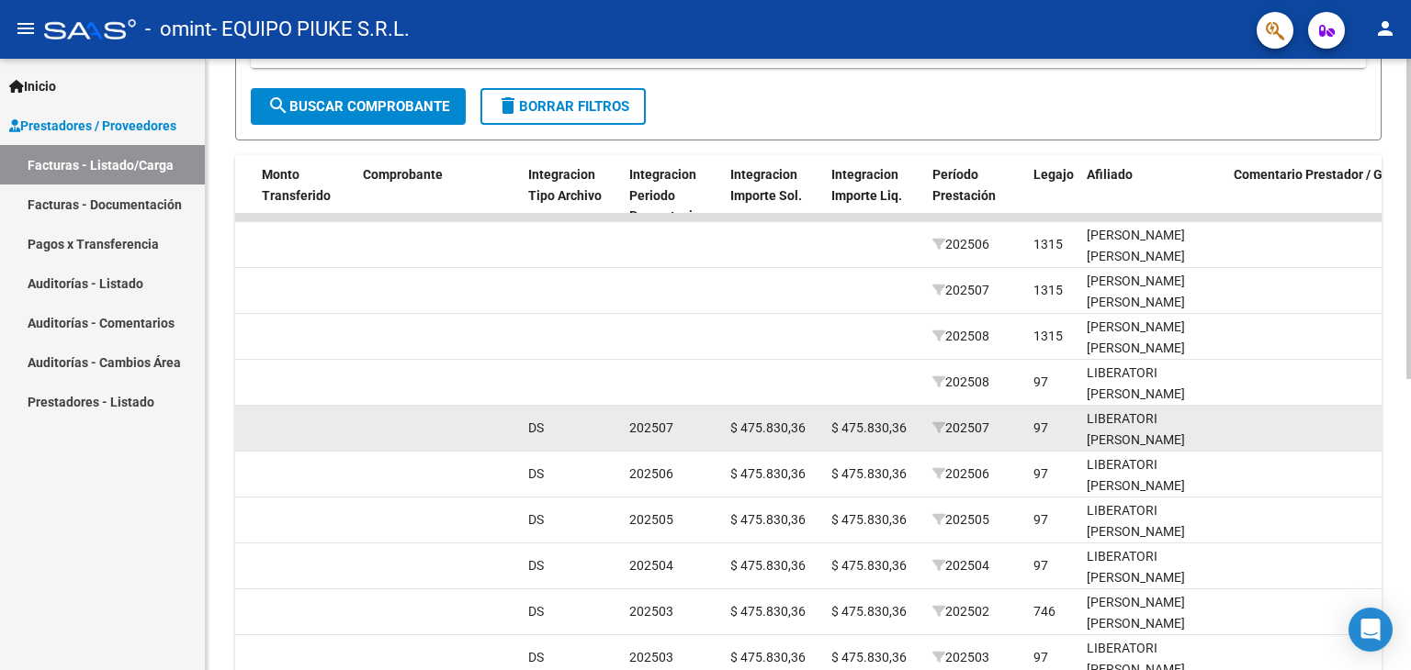
scroll to position [0, 1697]
